Goal: Check status

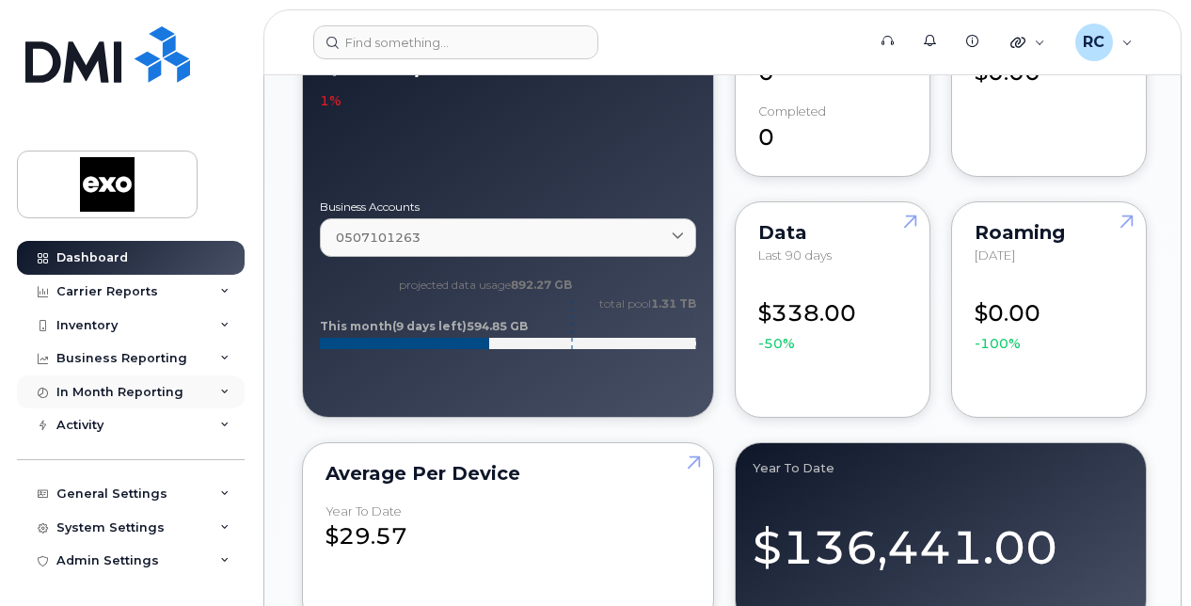
scroll to position [1493, 0]
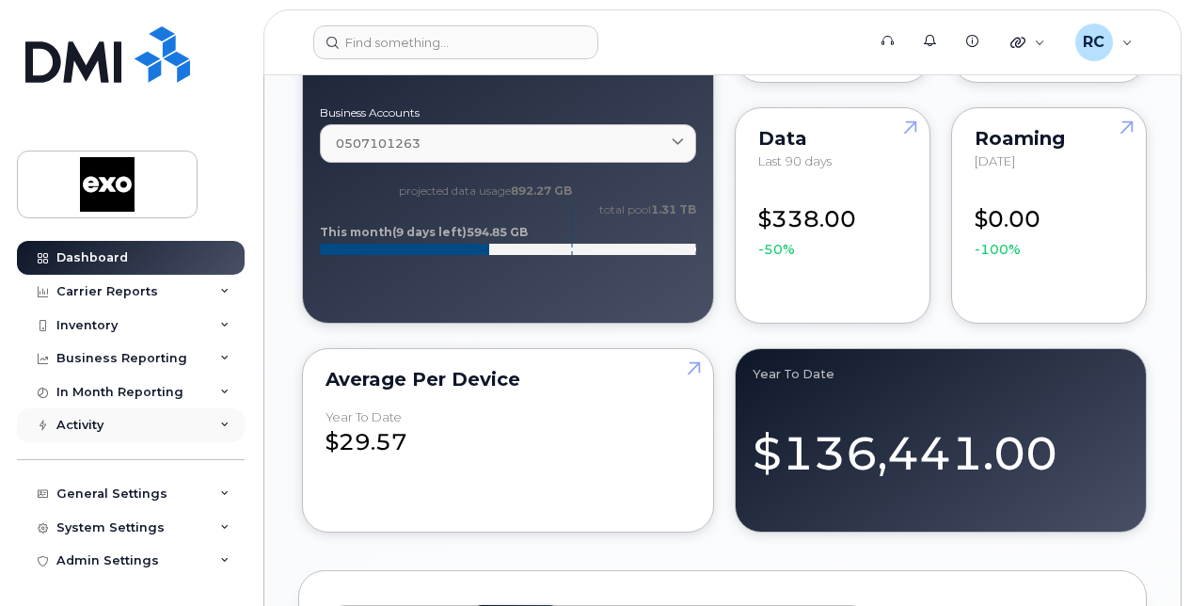
click at [76, 423] on div "Activity" at bounding box center [79, 425] width 47 height 15
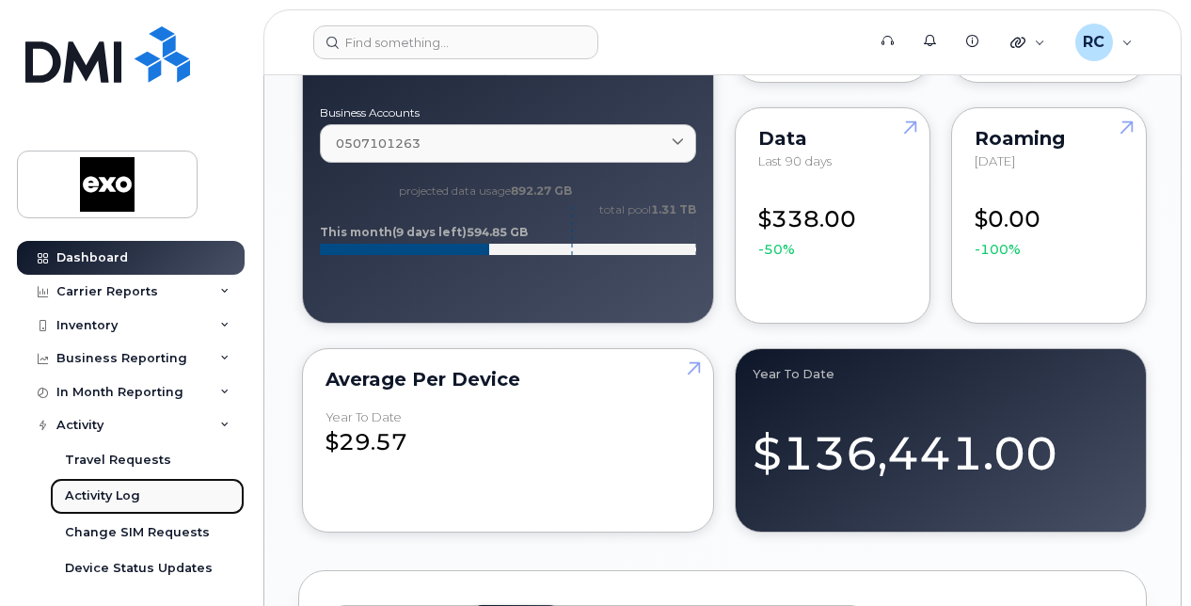
click at [97, 486] on link "Activity Log" at bounding box center [147, 496] width 195 height 36
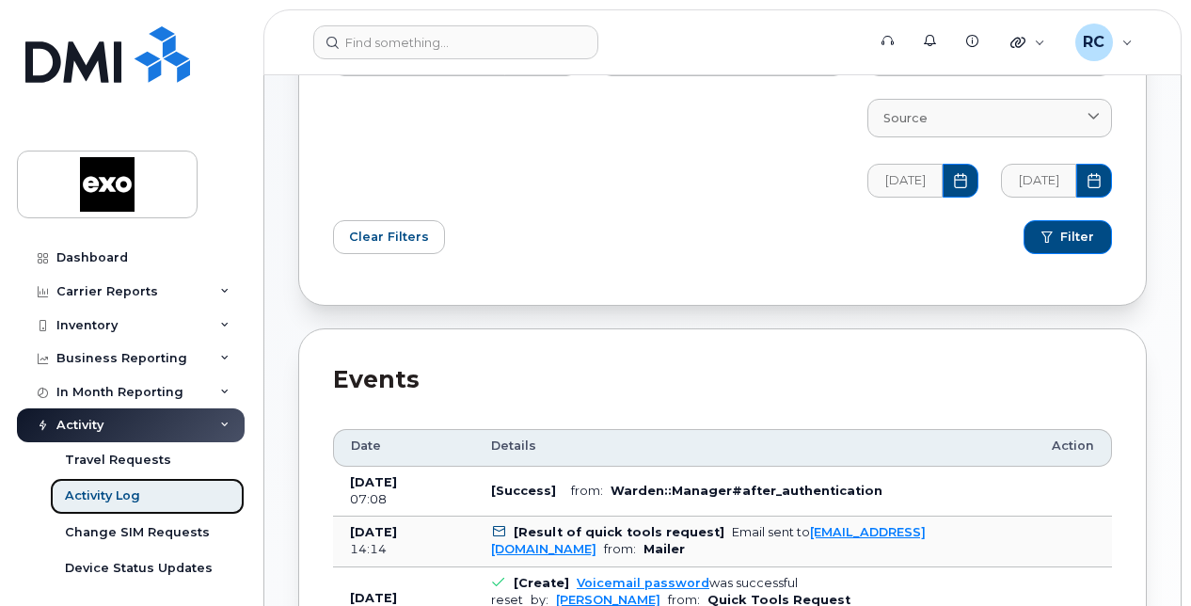
scroll to position [183, 0]
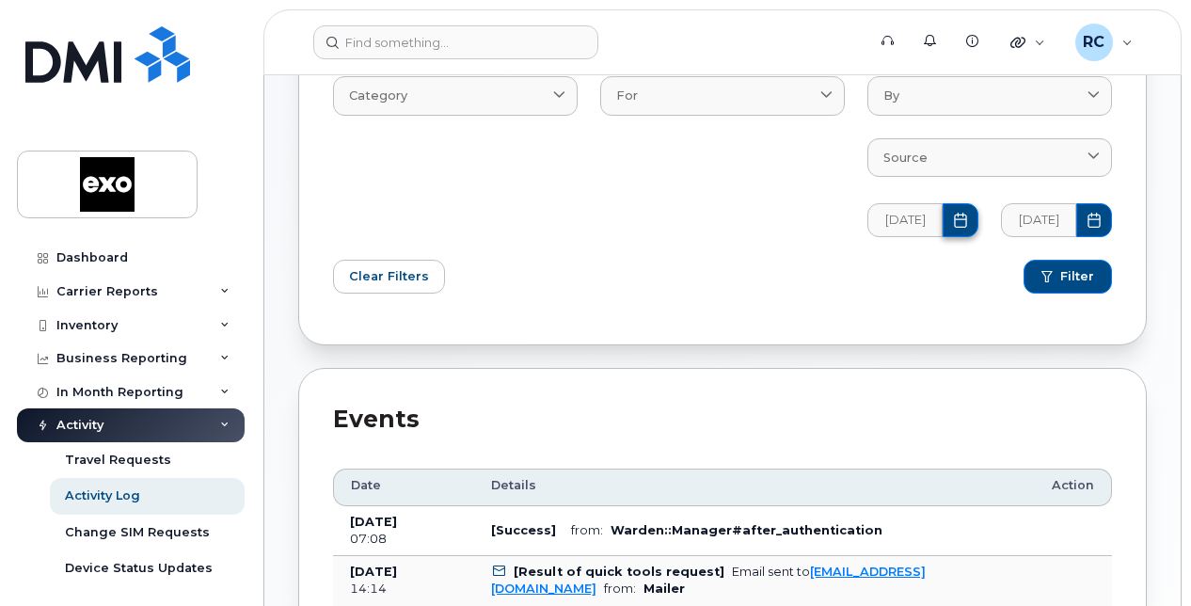
click at [966, 218] on icon "Choose Date" at bounding box center [960, 220] width 15 height 15
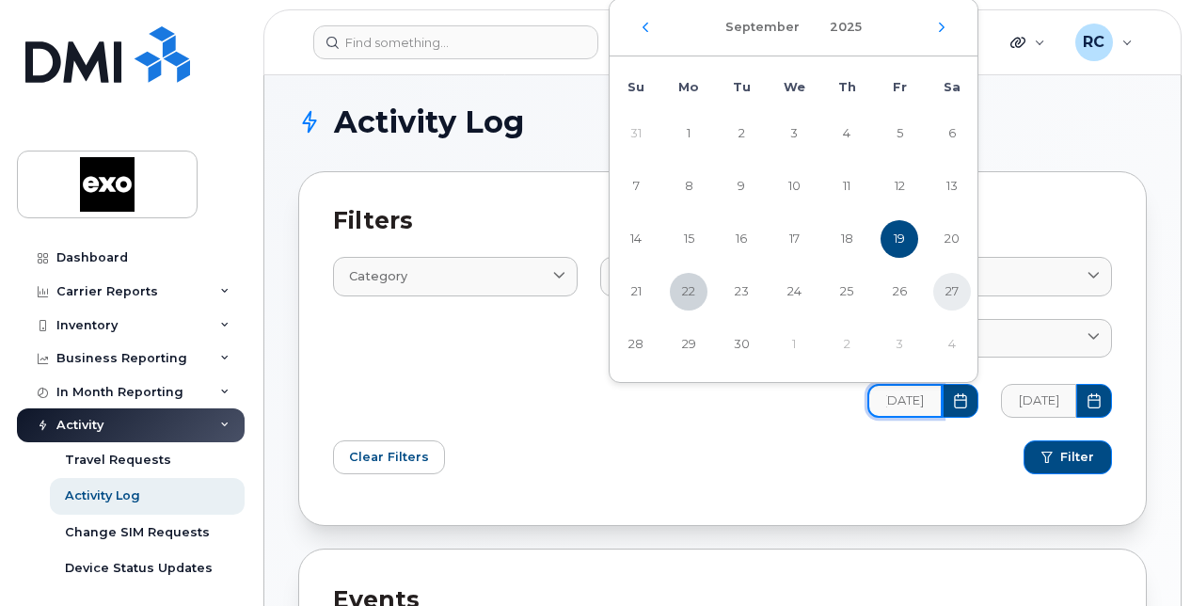
scroll to position [0, 0]
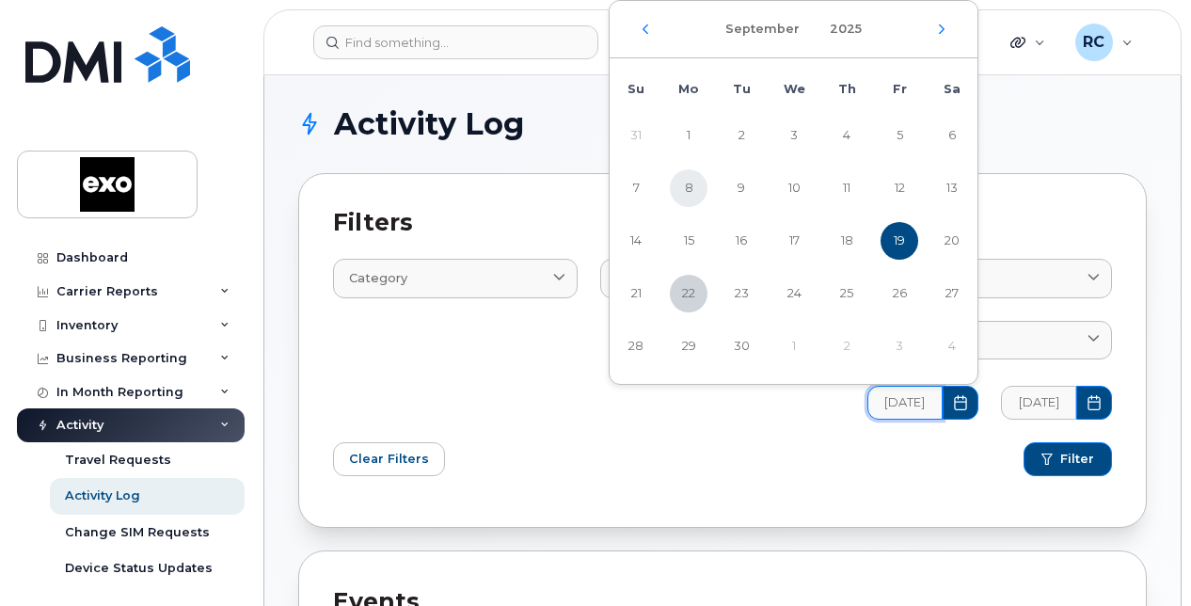
click at [696, 185] on span "8" at bounding box center [689, 188] width 38 height 38
type input "09/08/2025"
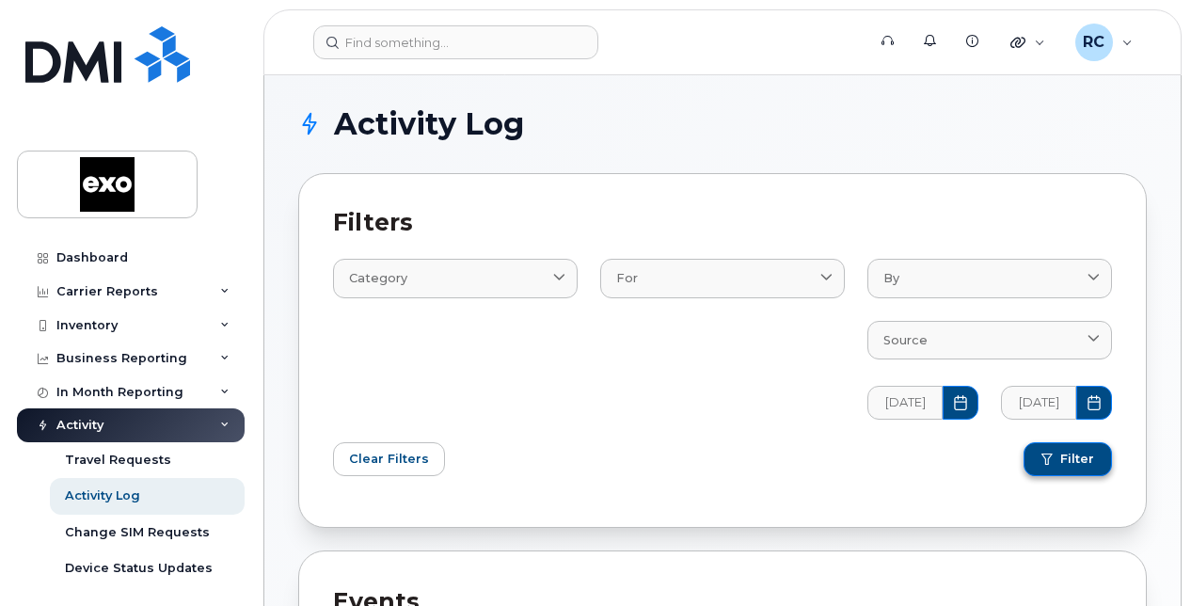
click at [1084, 454] on span "Filter" at bounding box center [1078, 459] width 34 height 17
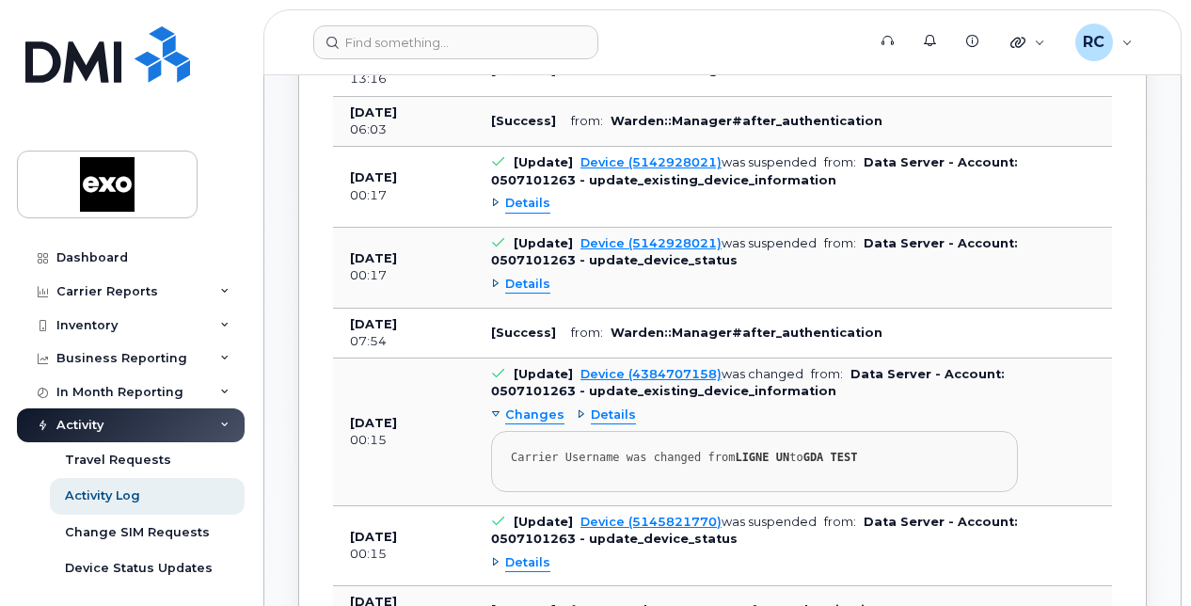
scroll to position [1129, 0]
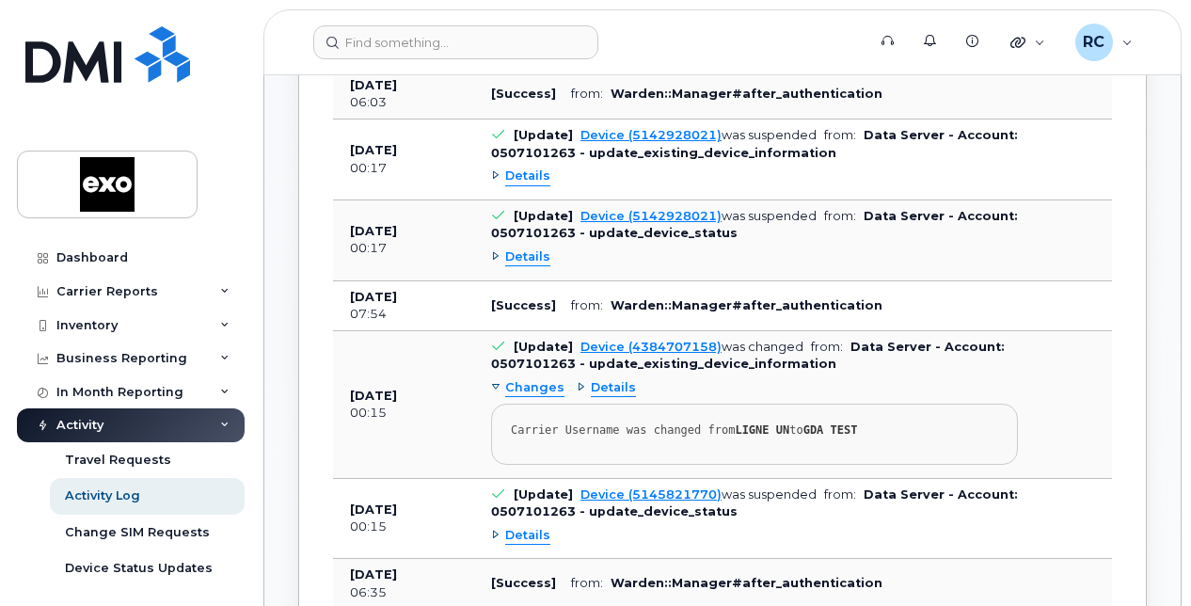
click at [535, 173] on span "Details" at bounding box center [527, 177] width 45 height 18
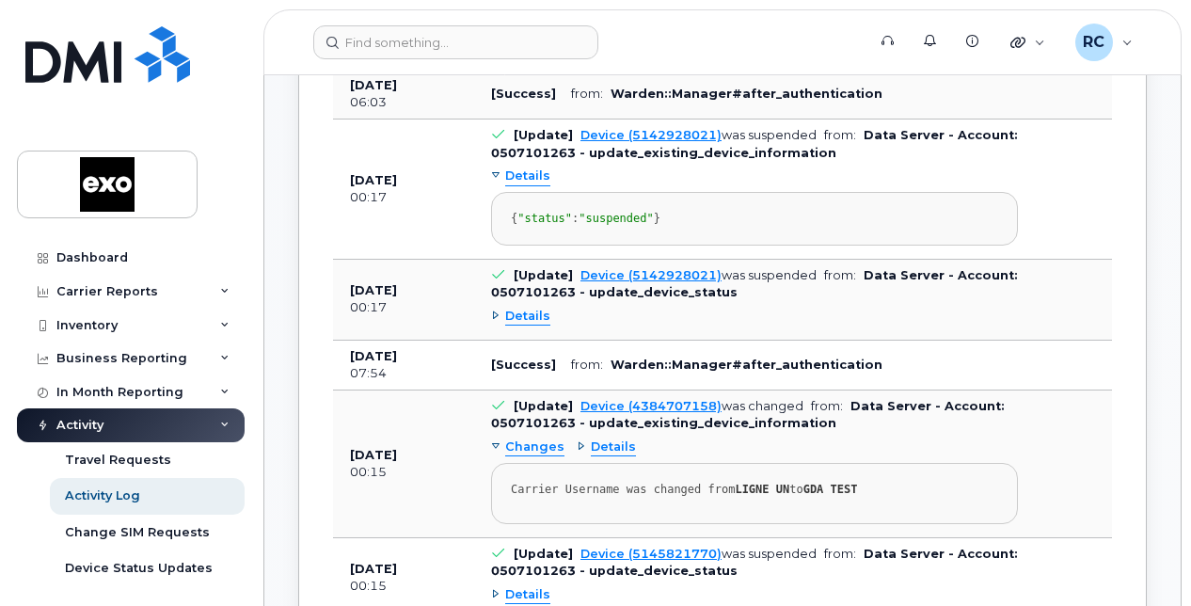
click at [535, 326] on span "Details" at bounding box center [527, 317] width 45 height 18
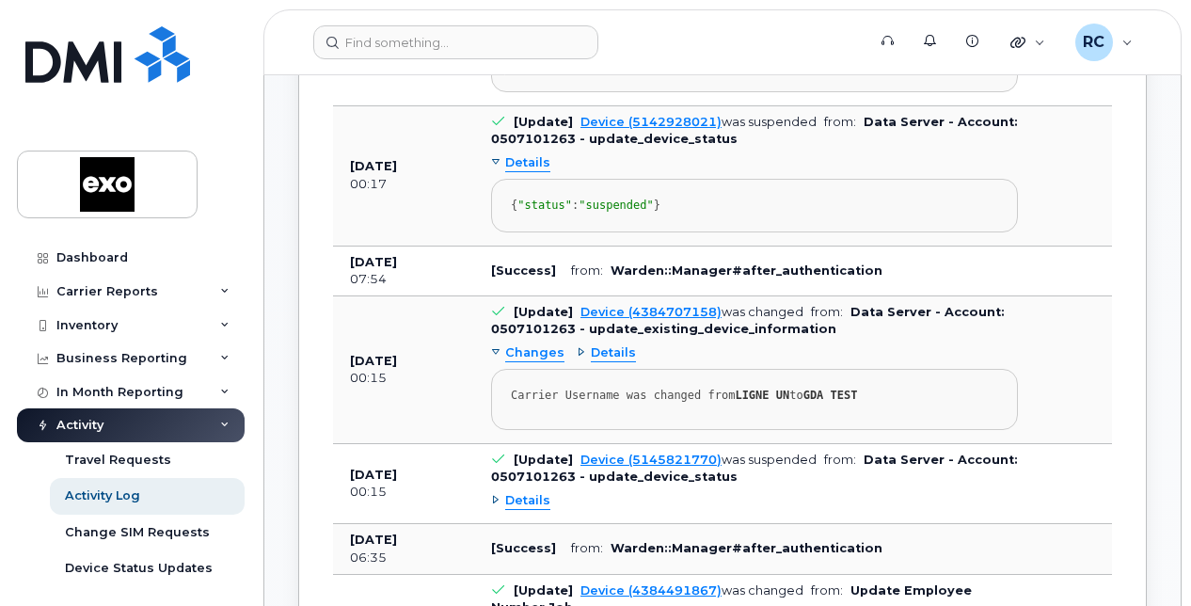
scroll to position [1317, 0]
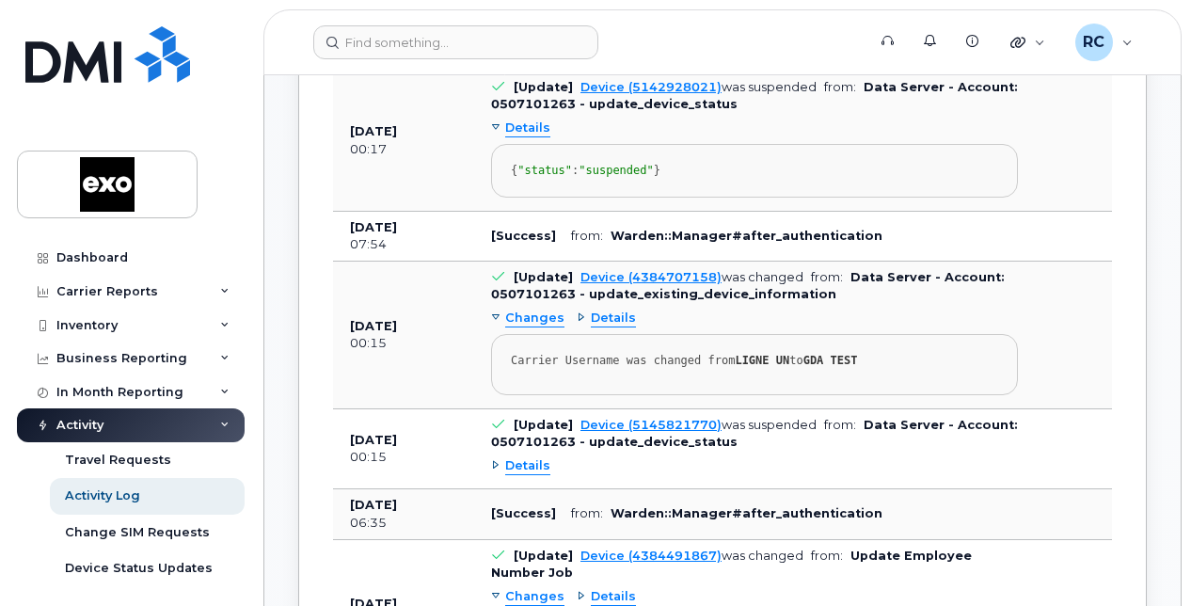
click at [536, 475] on span "Details" at bounding box center [527, 466] width 45 height 18
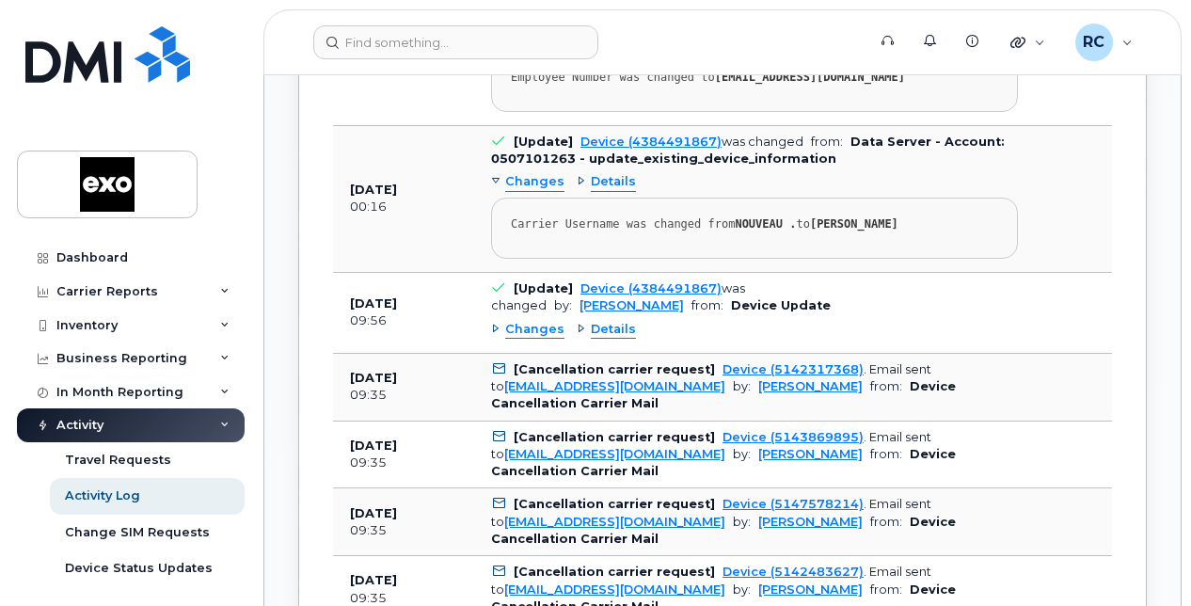
scroll to position [1976, 0]
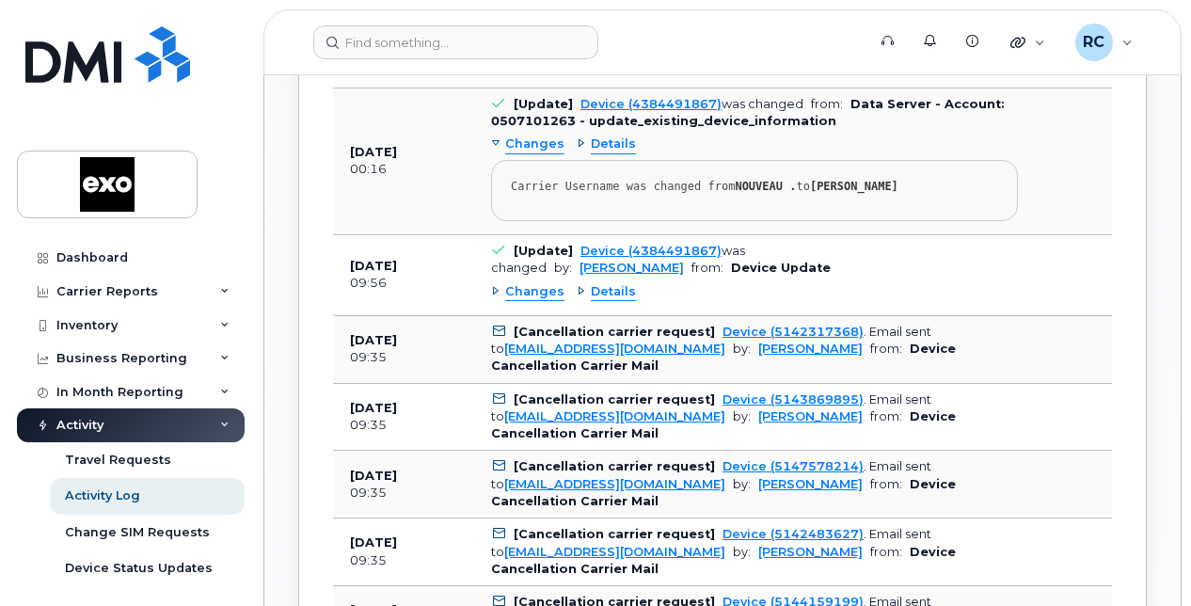
click at [612, 301] on span "Details" at bounding box center [613, 292] width 45 height 18
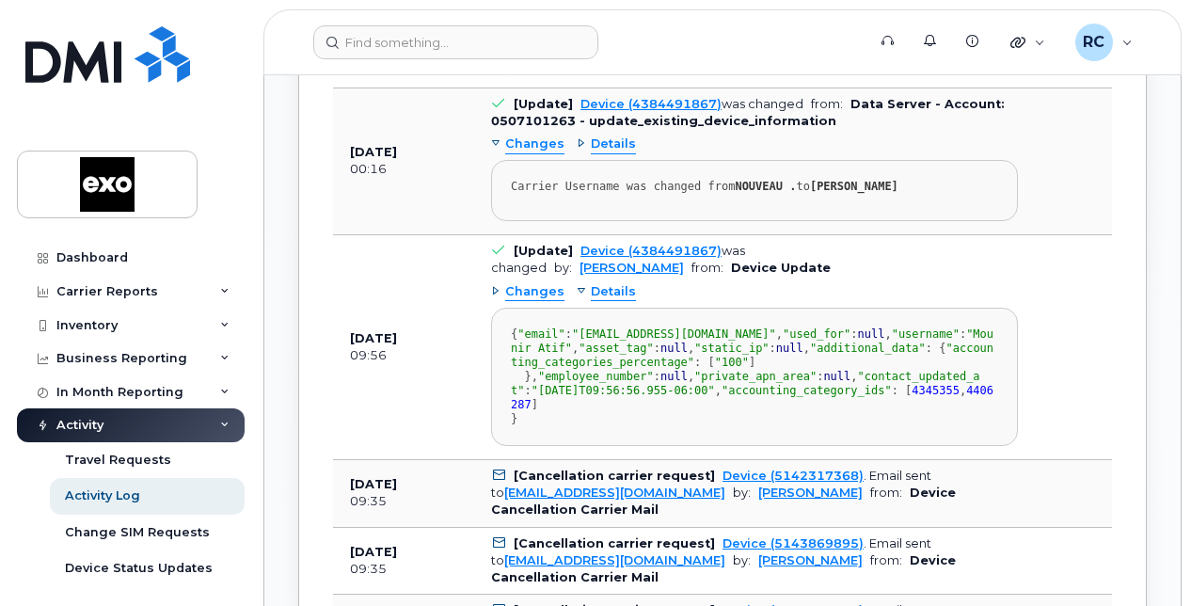
click at [612, 301] on span "Details" at bounding box center [613, 292] width 45 height 18
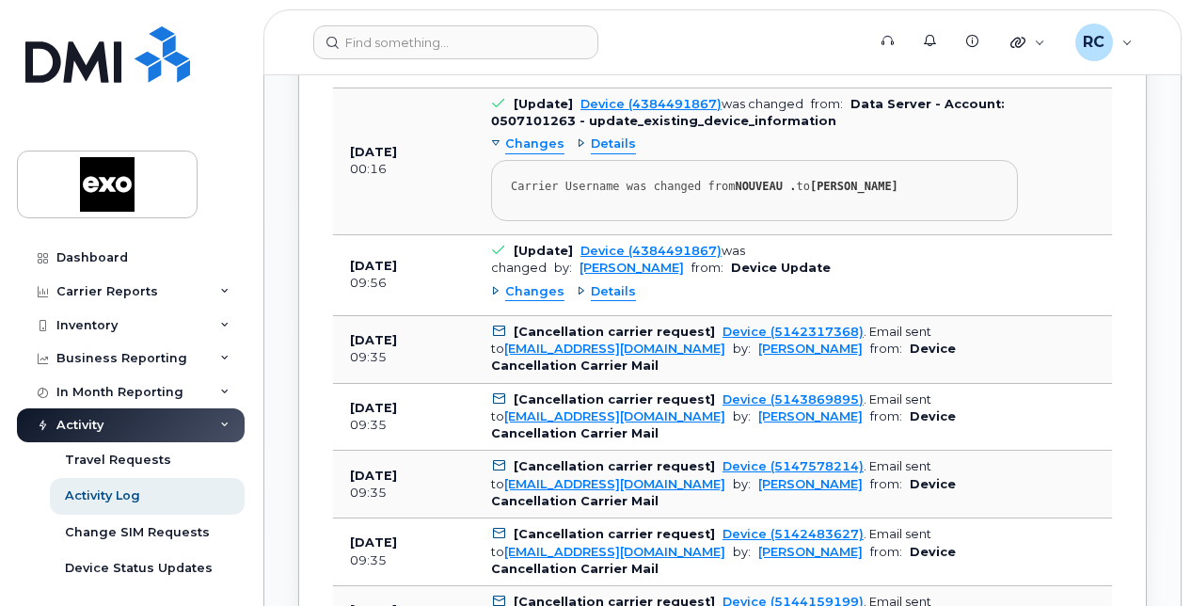
click at [518, 301] on span "Changes" at bounding box center [534, 292] width 59 height 18
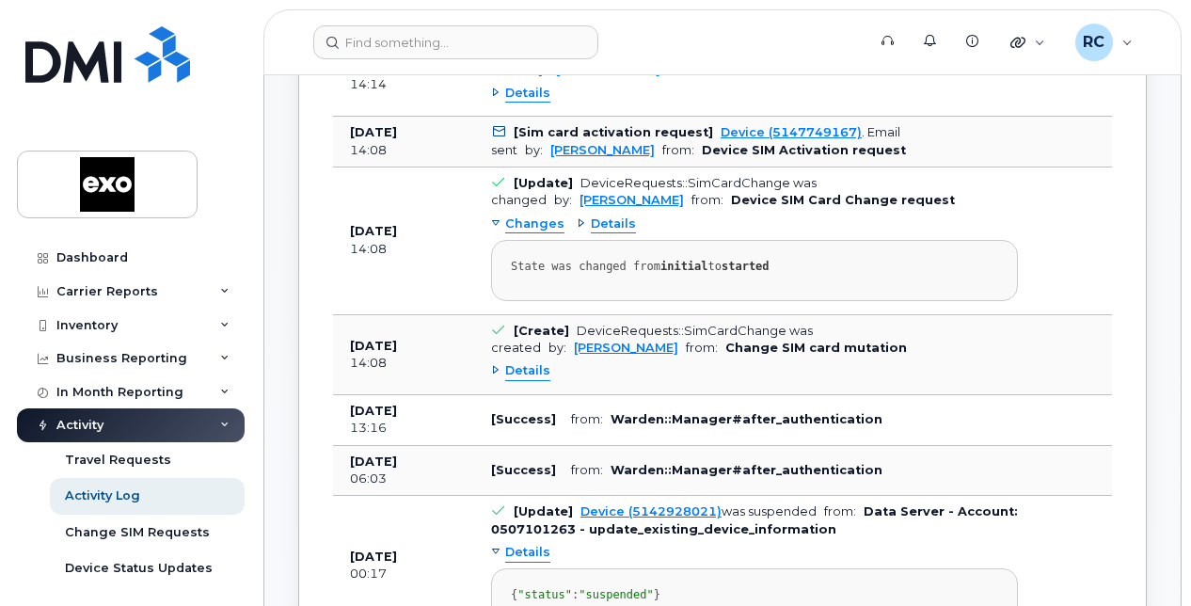
scroll to position [753, 0]
click at [591, 222] on span "Details" at bounding box center [613, 225] width 45 height 18
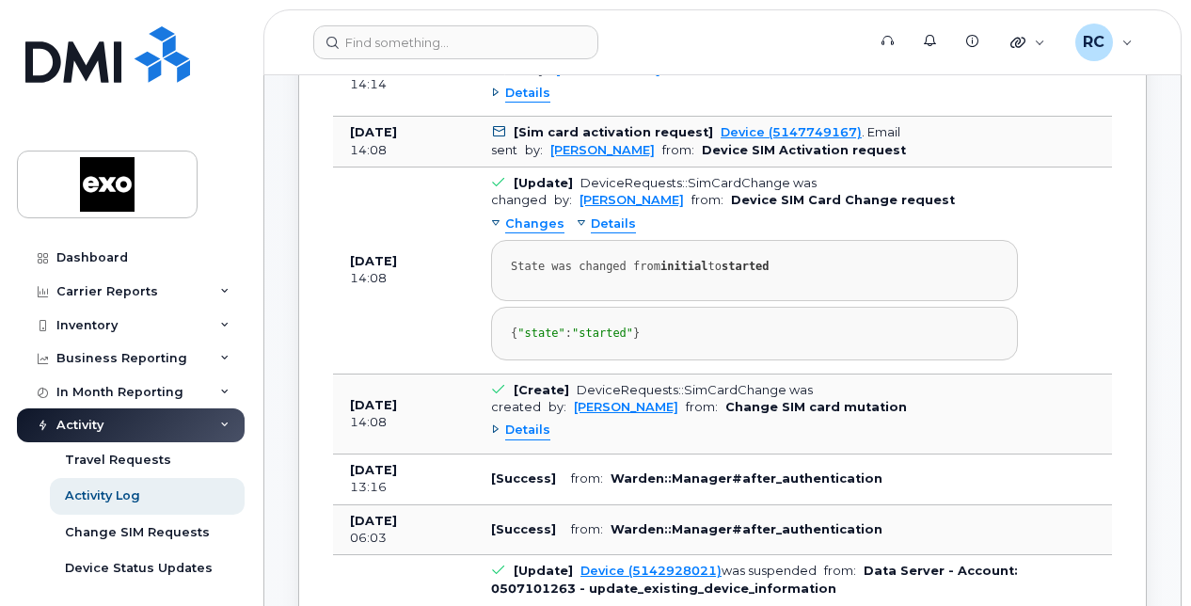
click at [591, 224] on span "Details" at bounding box center [613, 225] width 45 height 18
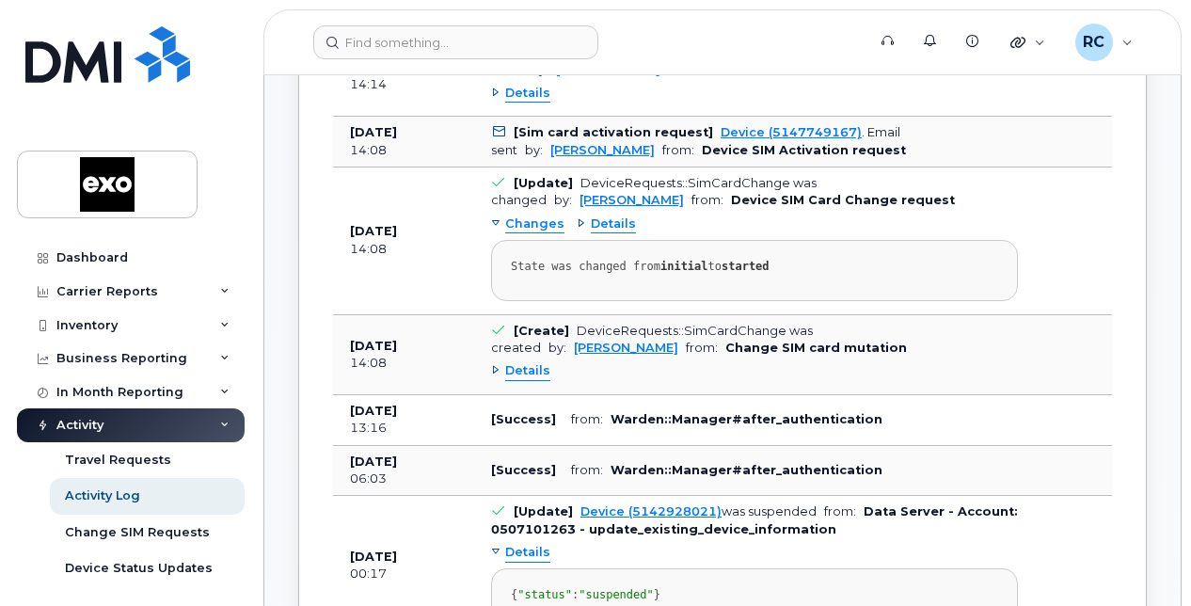
click at [527, 367] on span "Details" at bounding box center [527, 371] width 45 height 18
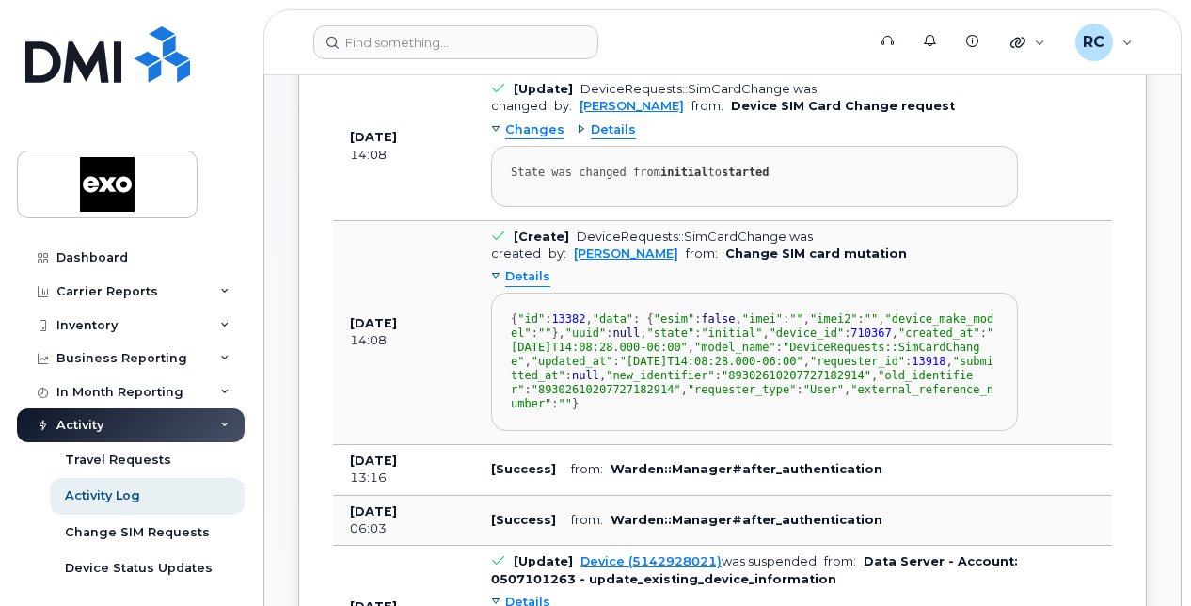
scroll to position [941, 0]
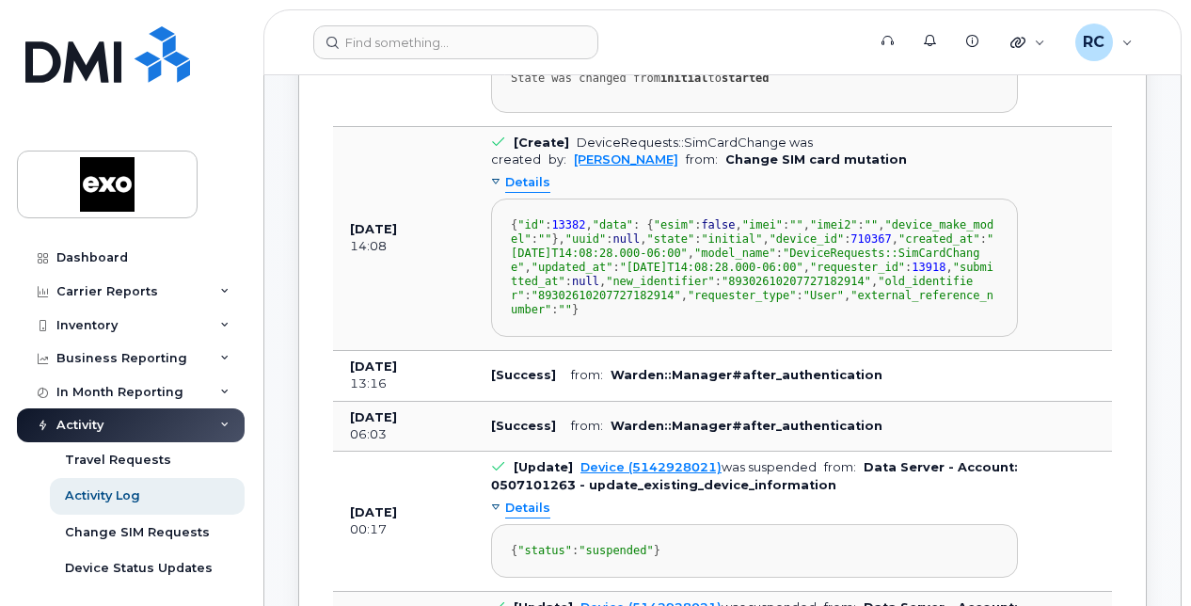
click at [530, 175] on span "Details" at bounding box center [527, 183] width 45 height 18
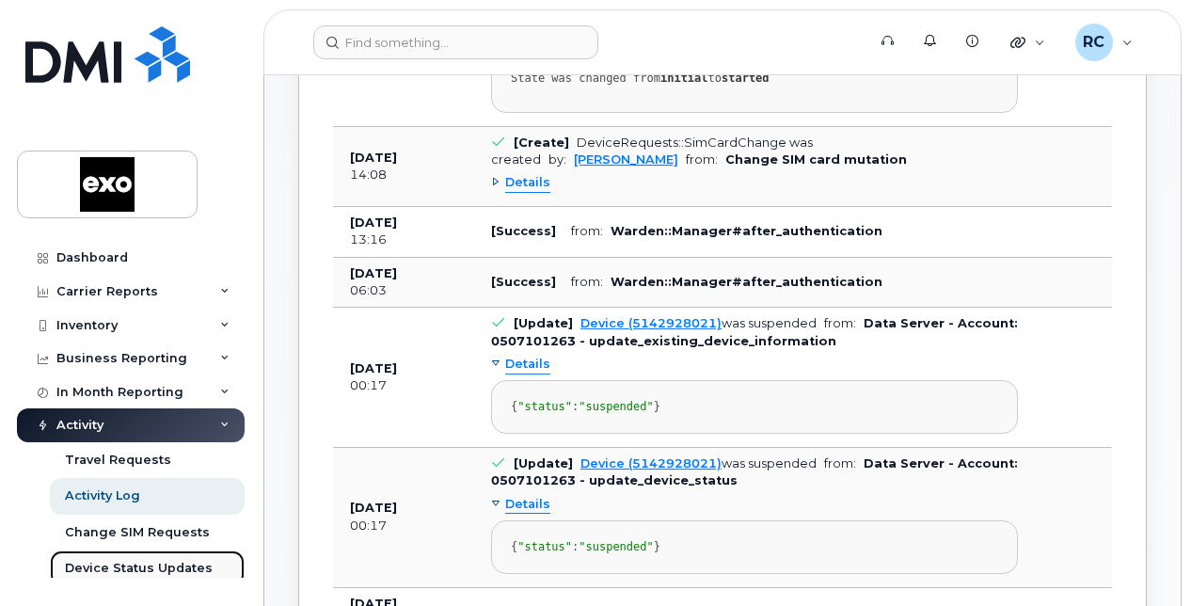
click at [136, 567] on div "Device Status Updates" at bounding box center [139, 568] width 148 height 17
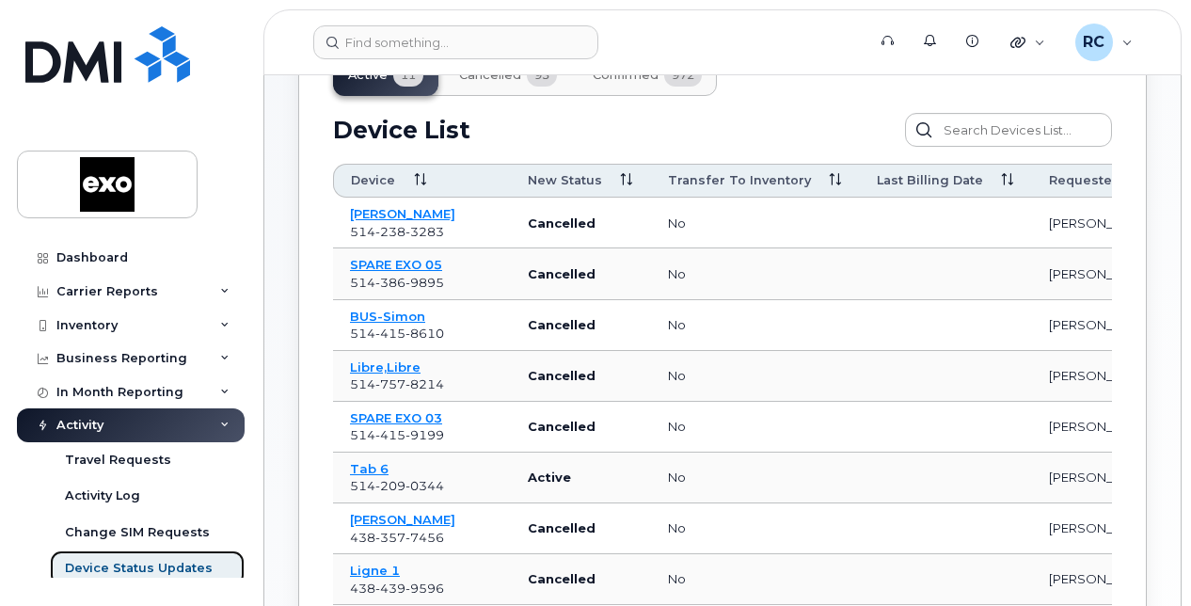
scroll to position [188, 0]
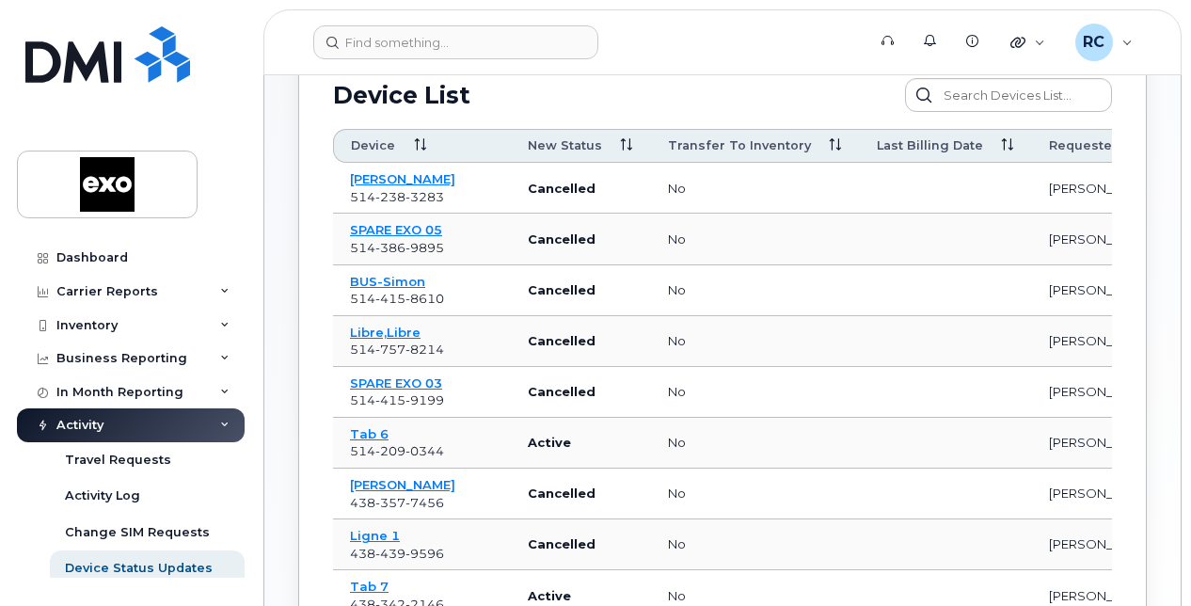
drag, startPoint x: 1187, startPoint y: 426, endPoint x: 1188, endPoint y: 551, distance: 125.2
click at [1188, 551] on body "Support Alerts Knowledge Base Quicklinks Suspend / Cancel Device Change SIM Car…" at bounding box center [595, 341] width 1191 height 1058
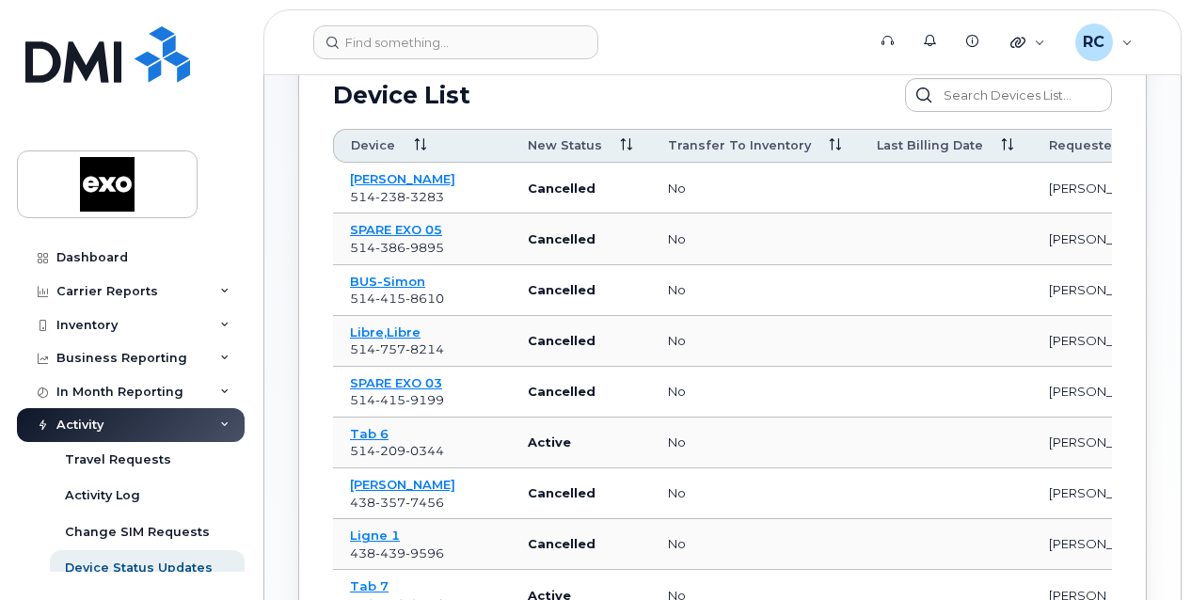
click at [672, 19] on header "Support Alerts Knowledge Base Quicklinks Suspend / Cancel Device Change SIM Car…" at bounding box center [722, 42] width 918 height 66
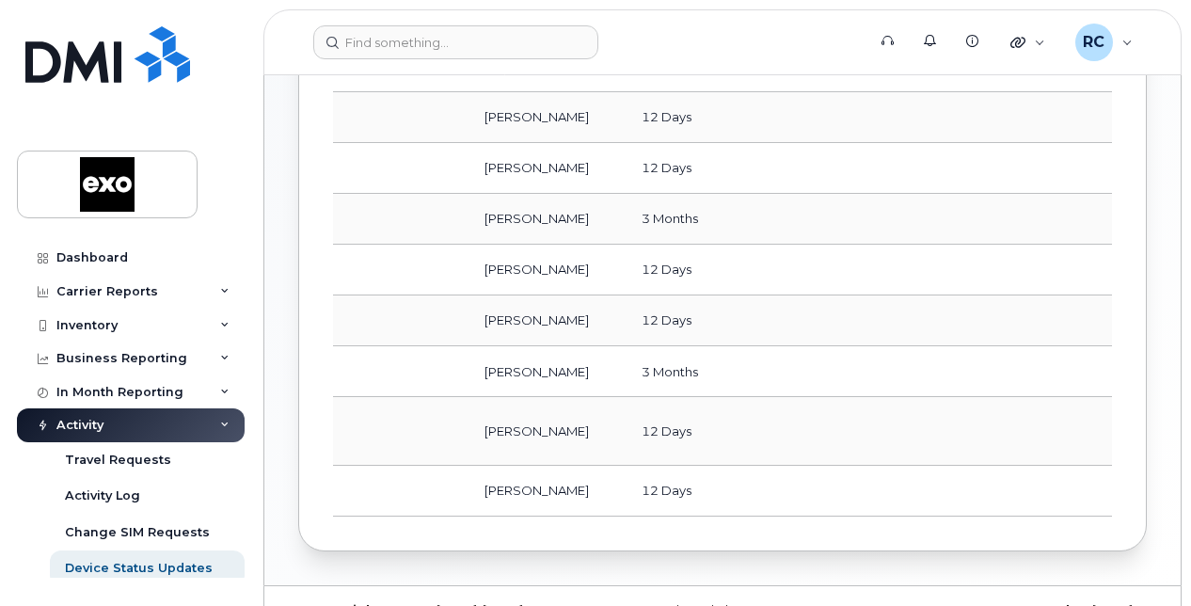
scroll to position [452, 0]
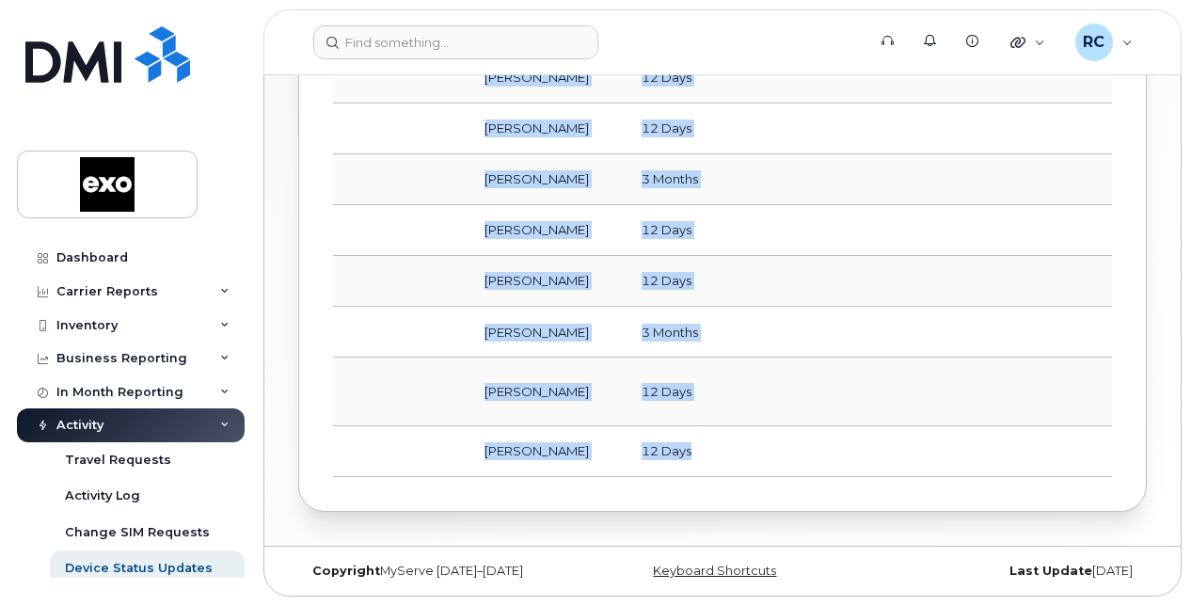
drag, startPoint x: 785, startPoint y: 470, endPoint x: 479, endPoint y: 491, distance: 306.6
click at [479, 491] on div "Active 11 Cancelled 95 Confirmed 972 Device List Confirm Request Resend Notific…" at bounding box center [722, 116] width 849 height 790
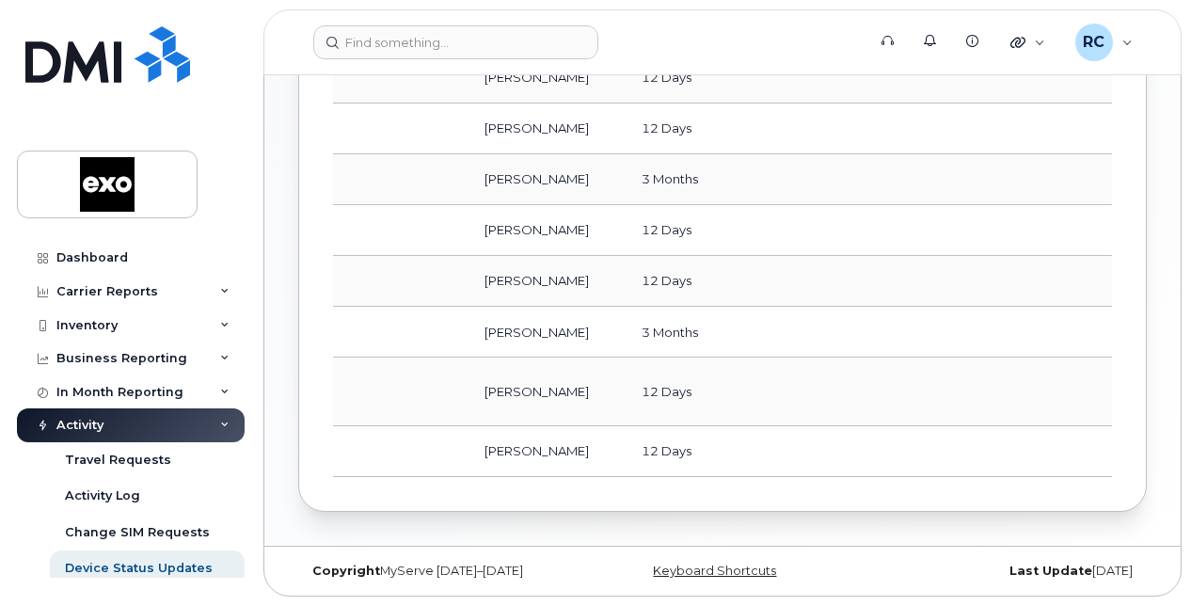
drag, startPoint x: 479, startPoint y: 491, endPoint x: 650, endPoint y: 479, distance: 171.7
click at [657, 480] on div "Active 11 Cancelled 95 Confirmed 972 Device List Confirm Request Resend Notific…" at bounding box center [722, 116] width 849 height 790
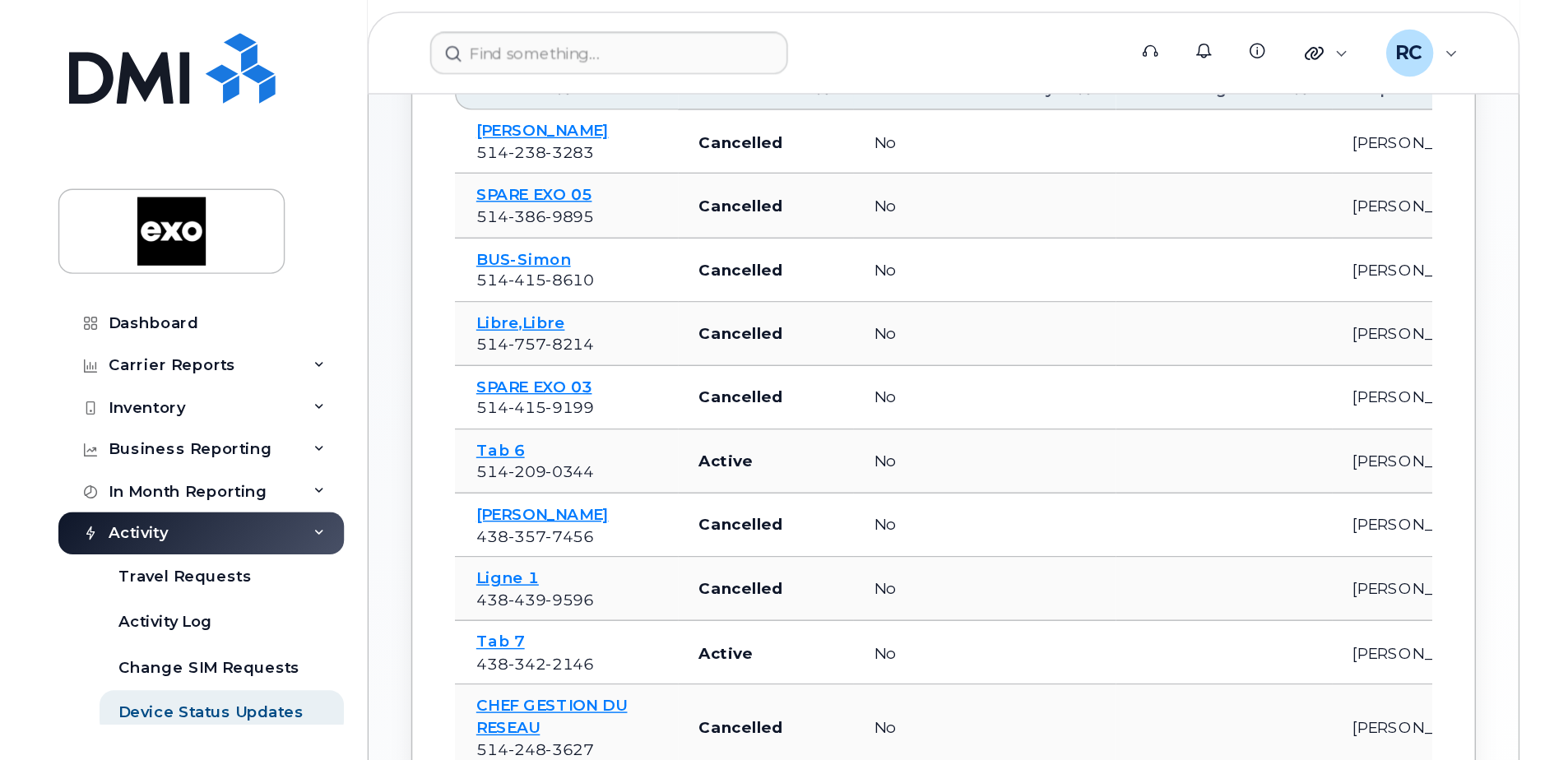
scroll to position [148, 0]
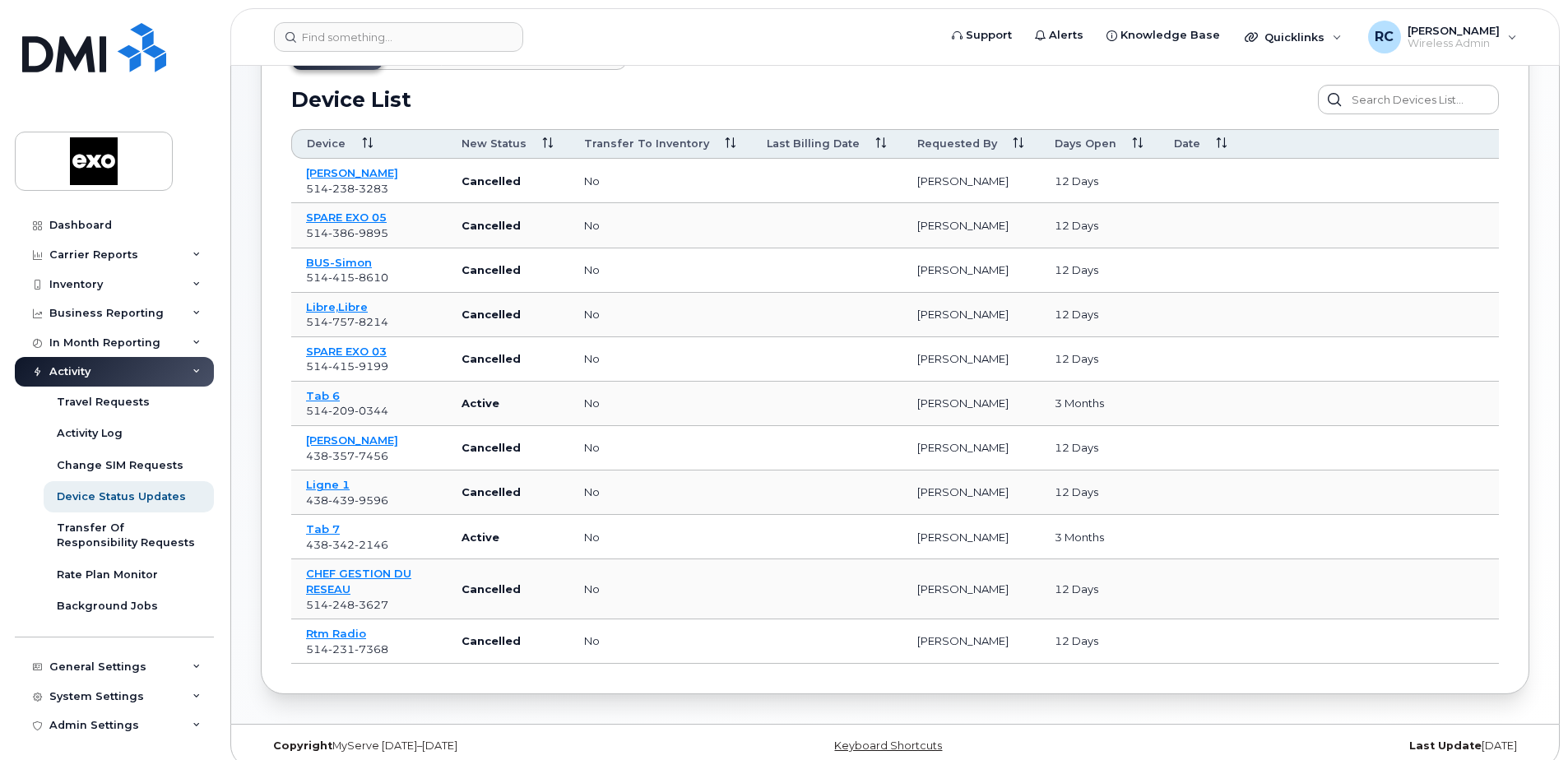
click at [1040, 147] on span "Days Open" at bounding box center [1085, 143] width 62 height 15
click at [1040, 144] on icon at bounding box center [1137, 143] width 10 height 10
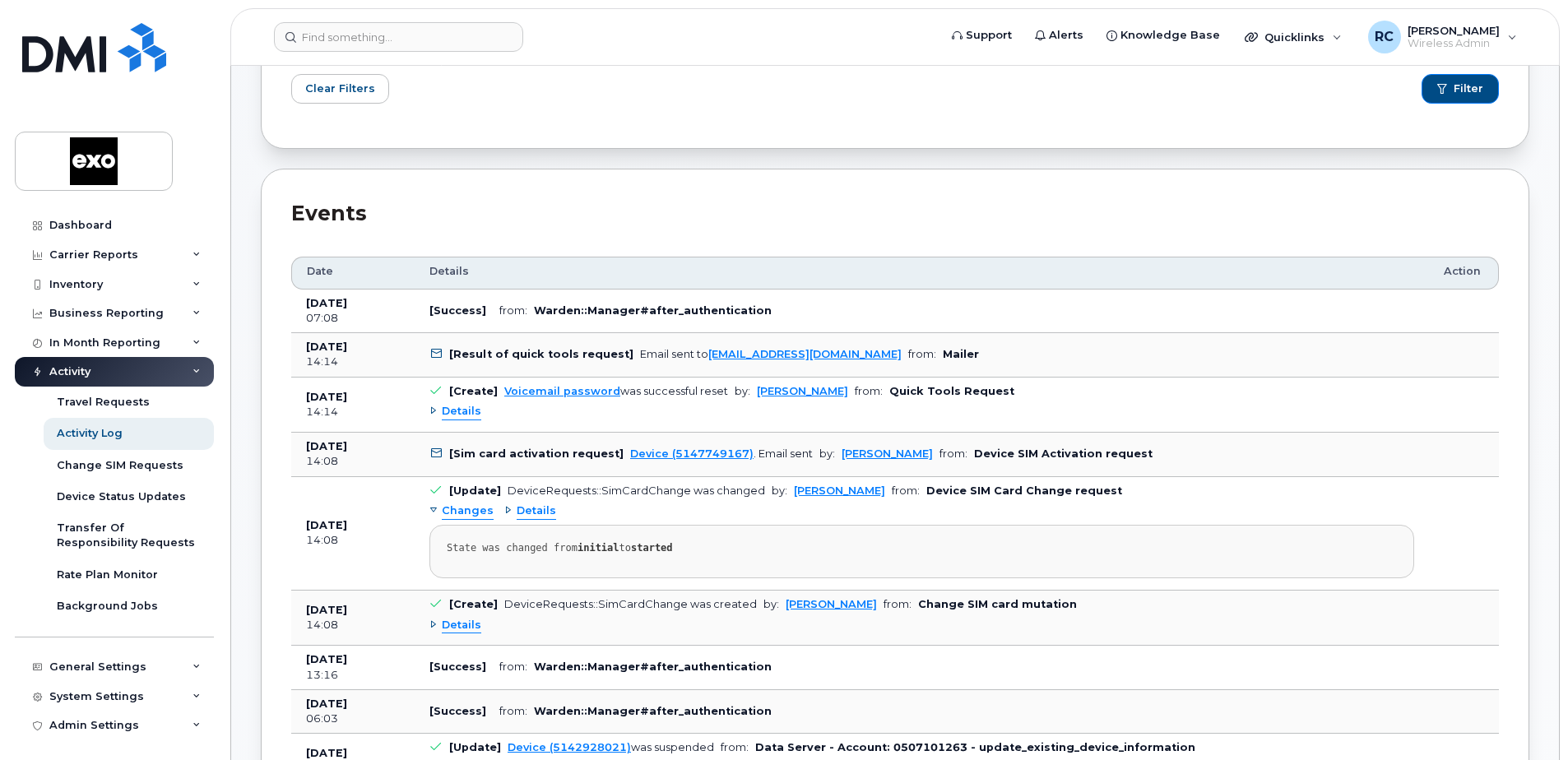
scroll to position [328, 0]
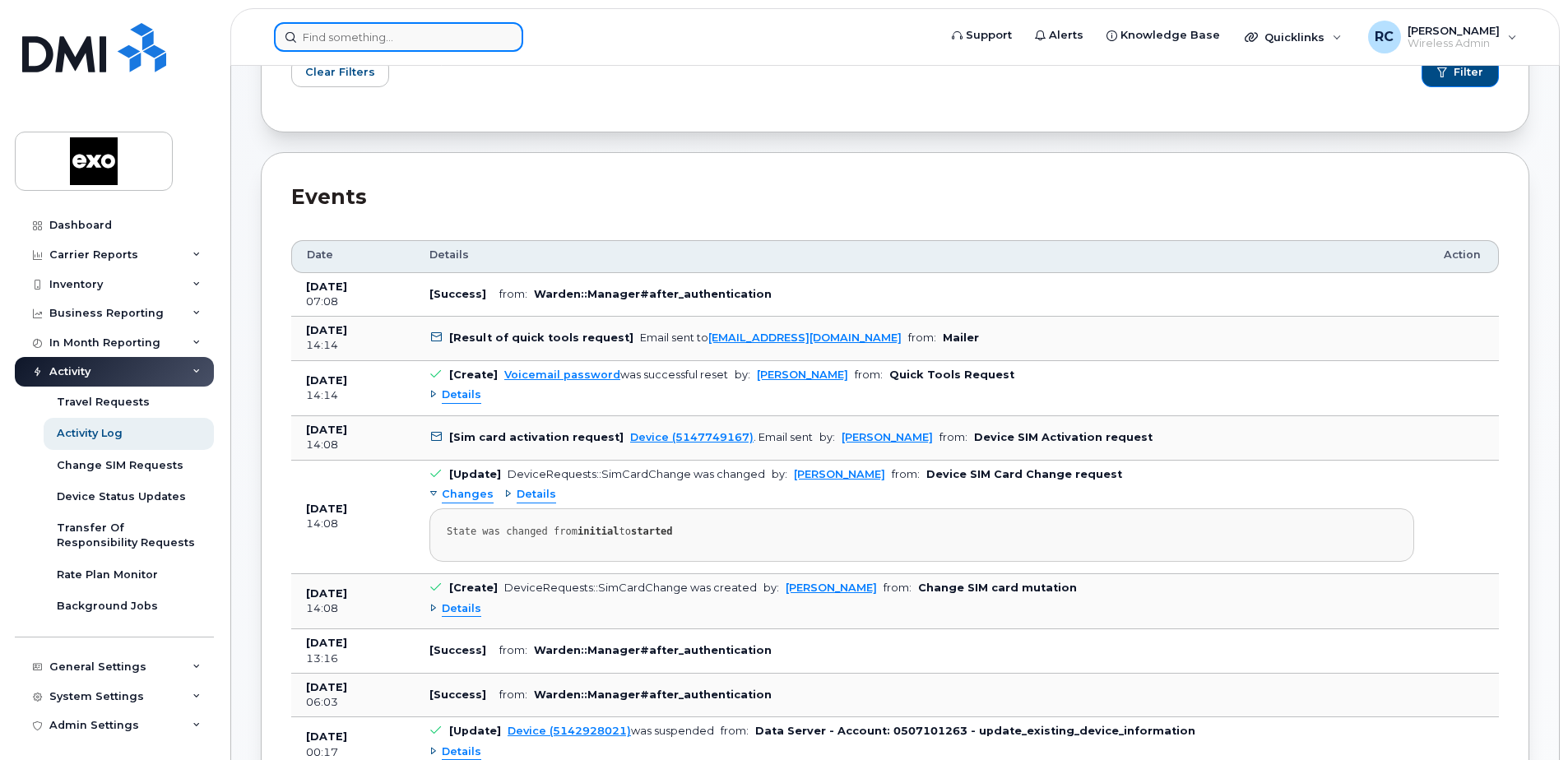
click at [378, 39] on input at bounding box center [398, 37] width 249 height 30
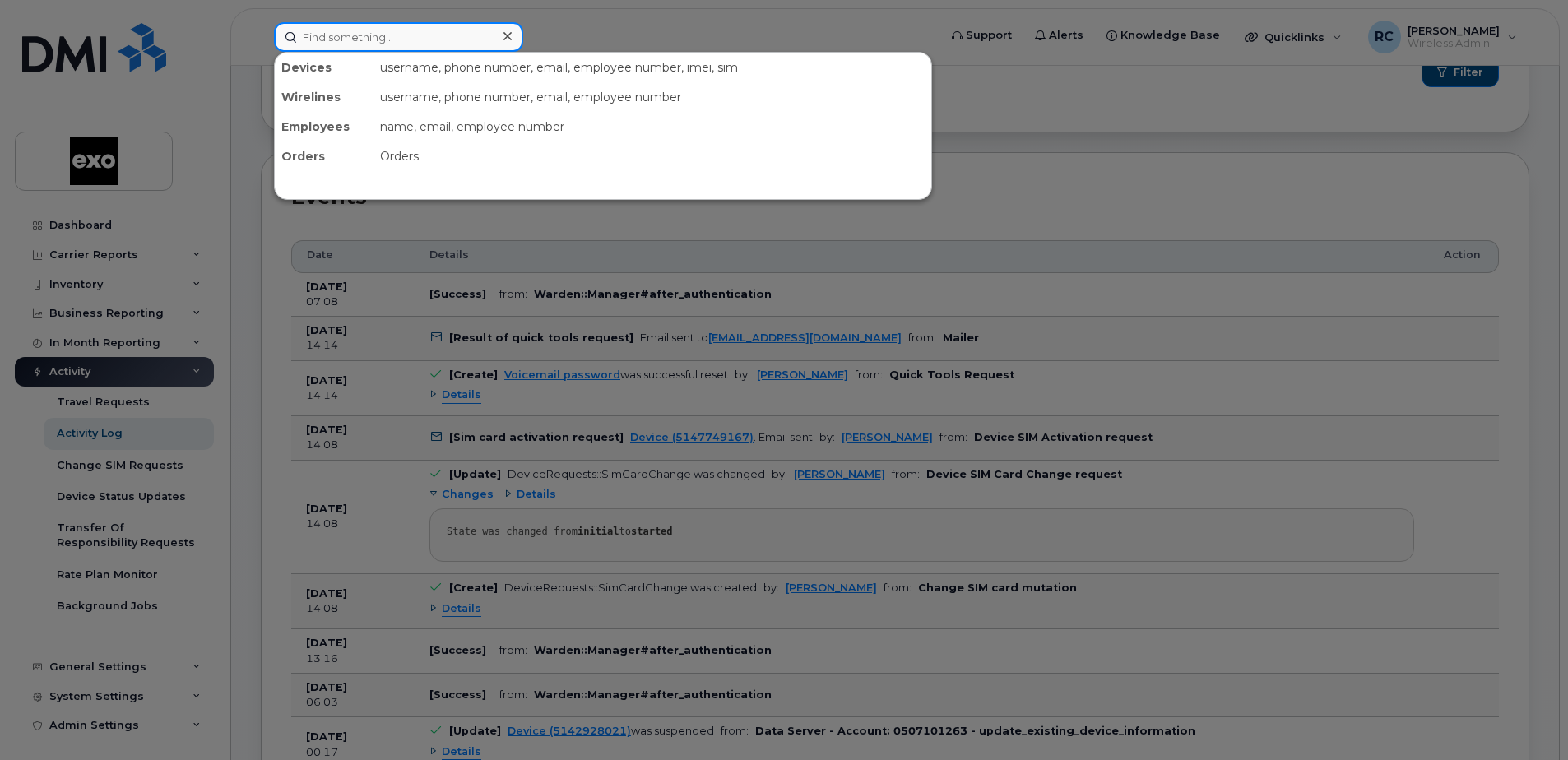
paste input "4384393246"
type input "4384393246"
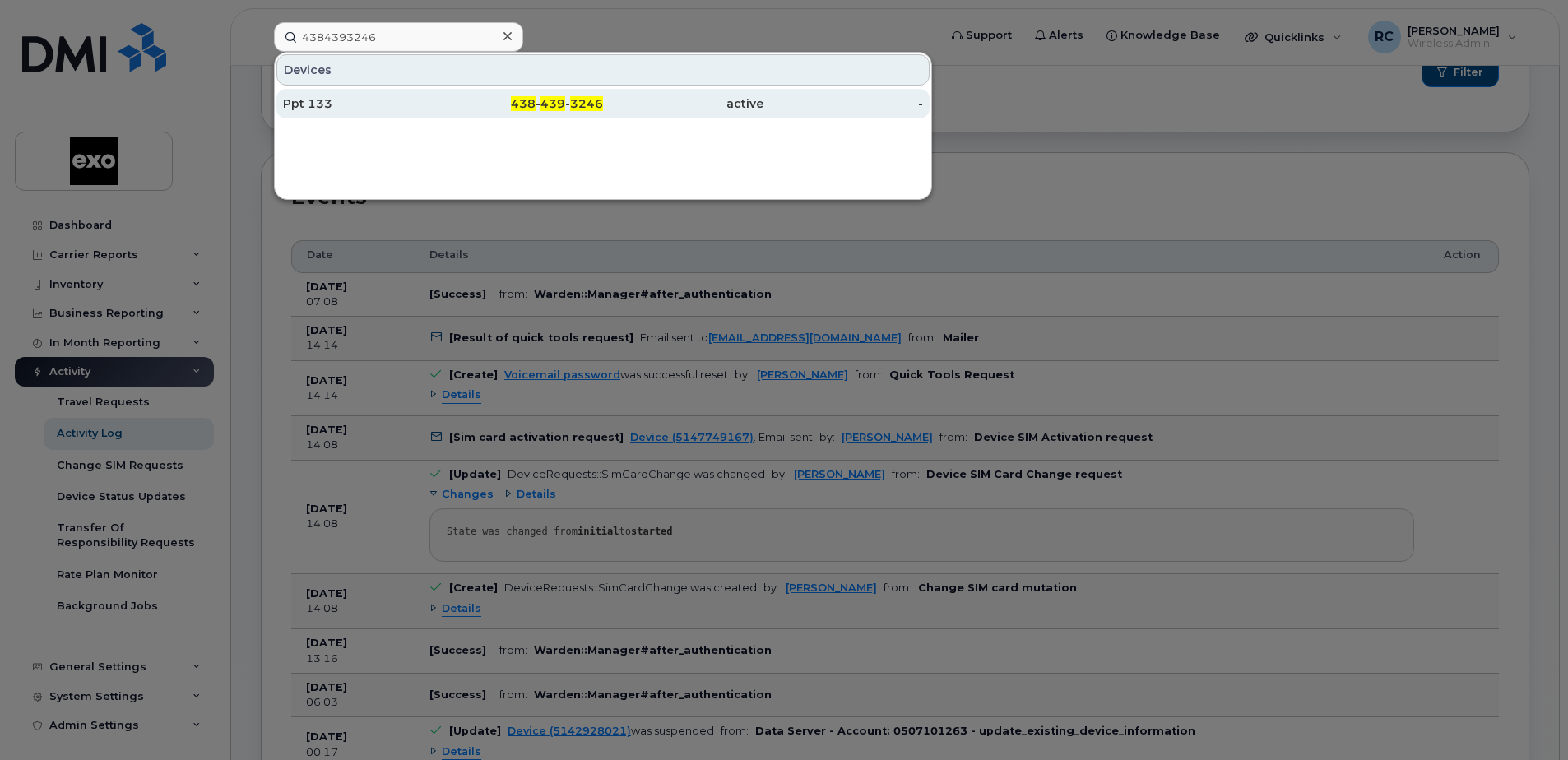
click at [303, 107] on div "Ppt 133" at bounding box center [364, 103] width 161 height 17
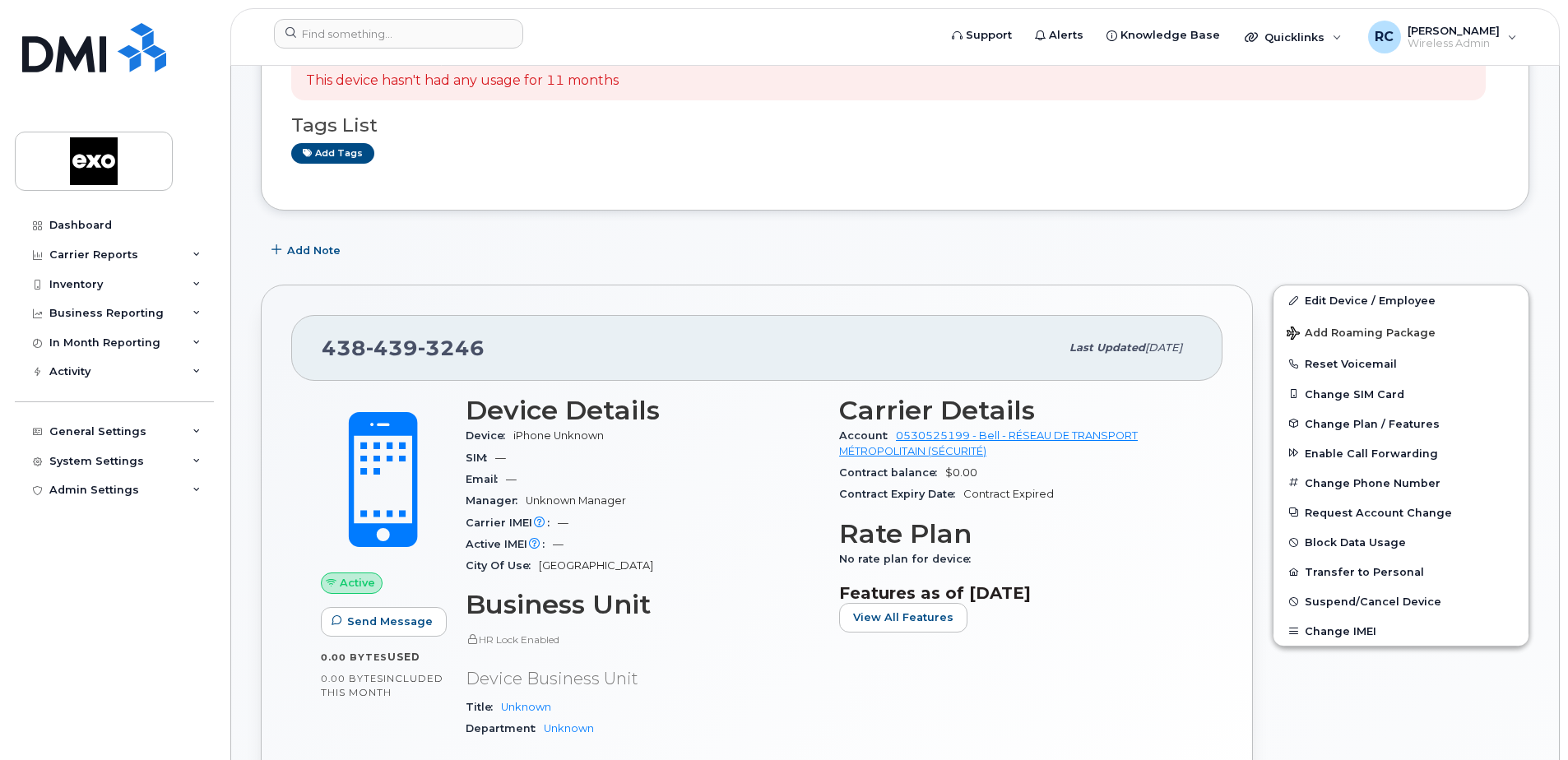
scroll to position [246, 0]
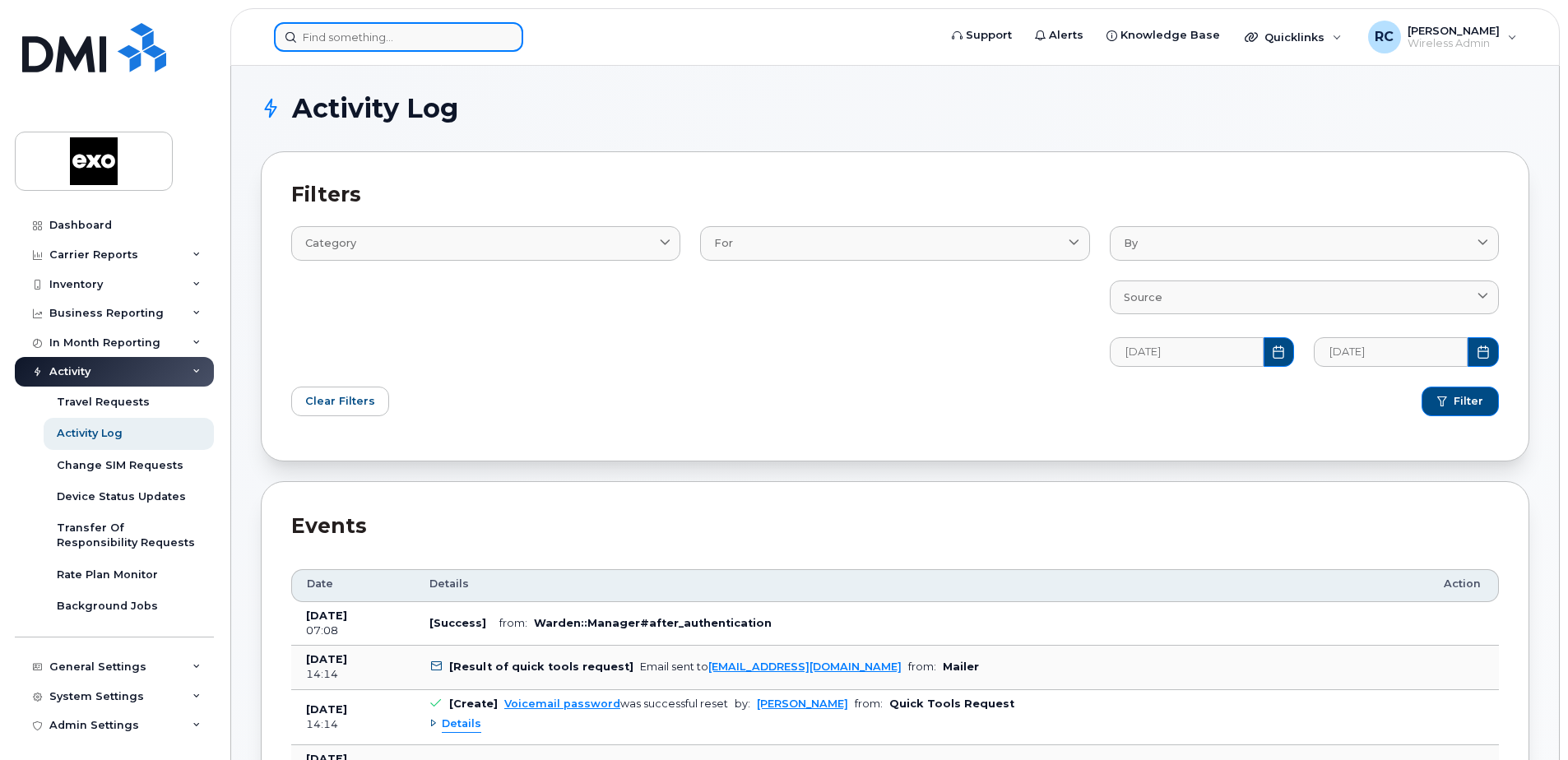
click at [392, 45] on input at bounding box center [398, 37] width 249 height 30
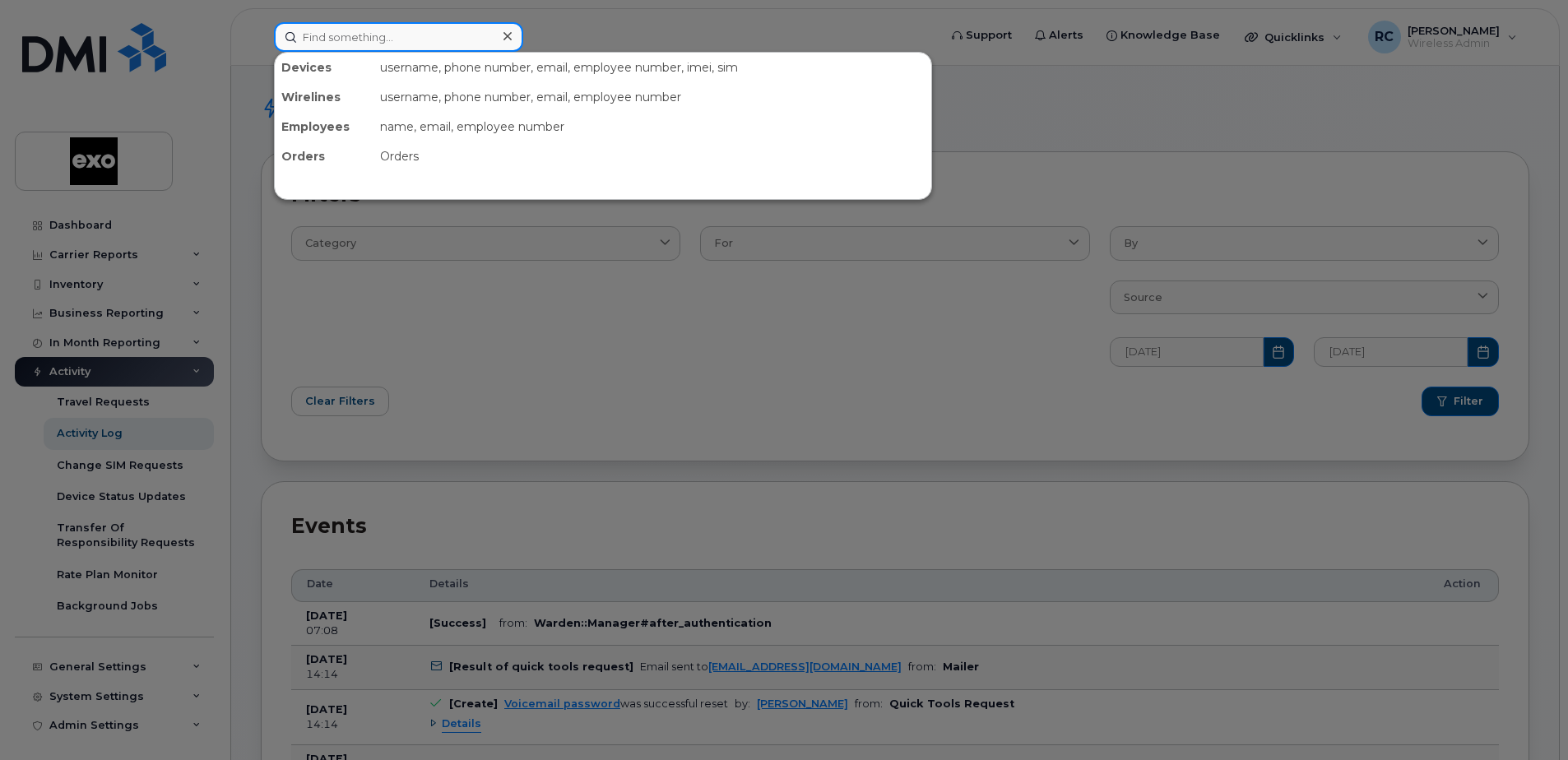
paste input "4384393246"
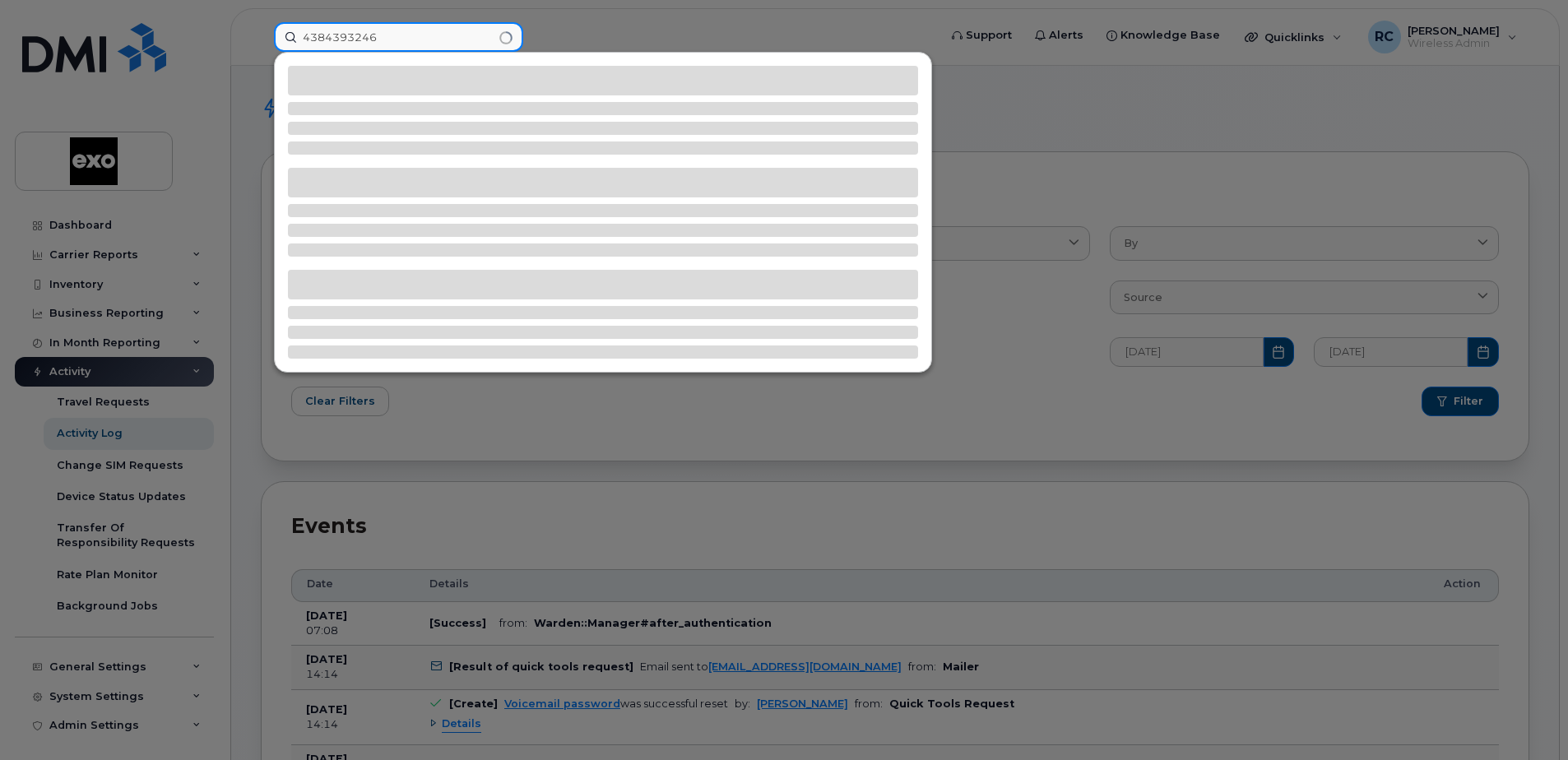
type input "4384393246"
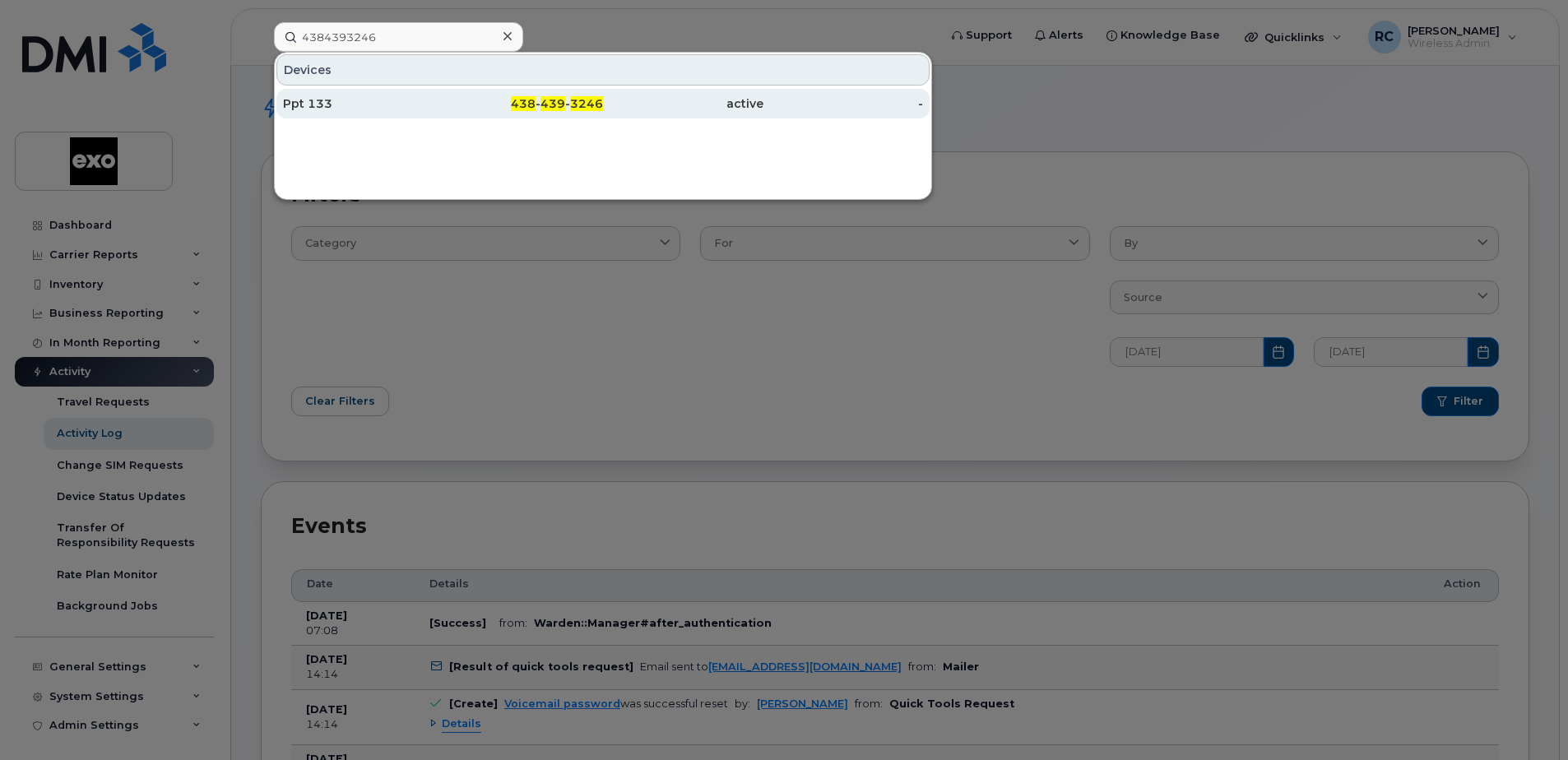
click at [325, 109] on div "Ppt 133" at bounding box center [364, 103] width 161 height 17
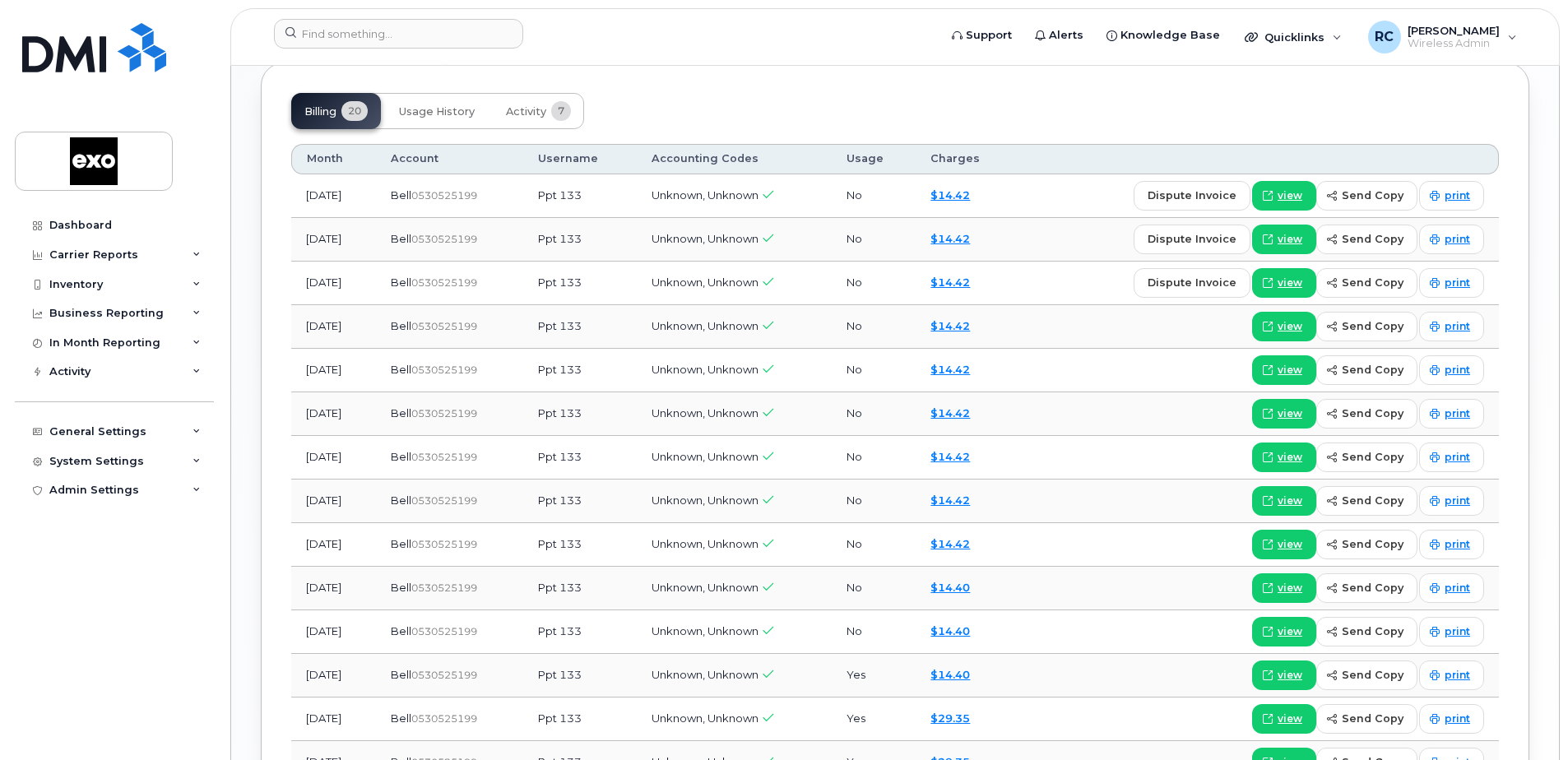
scroll to position [1644, 0]
